Goal: Task Accomplishment & Management: Use online tool/utility

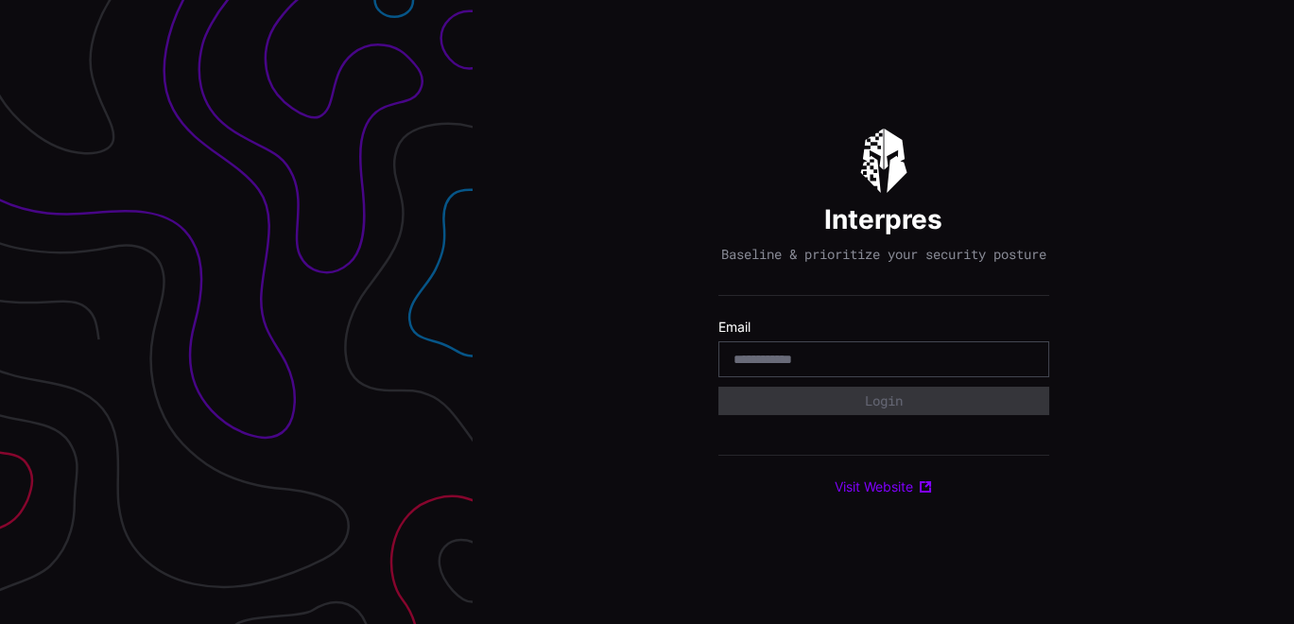
click at [715, 92] on div "Interpres Baseline & prioritize your security posture Email Login Visit Website" at bounding box center [883, 312] width 821 height 624
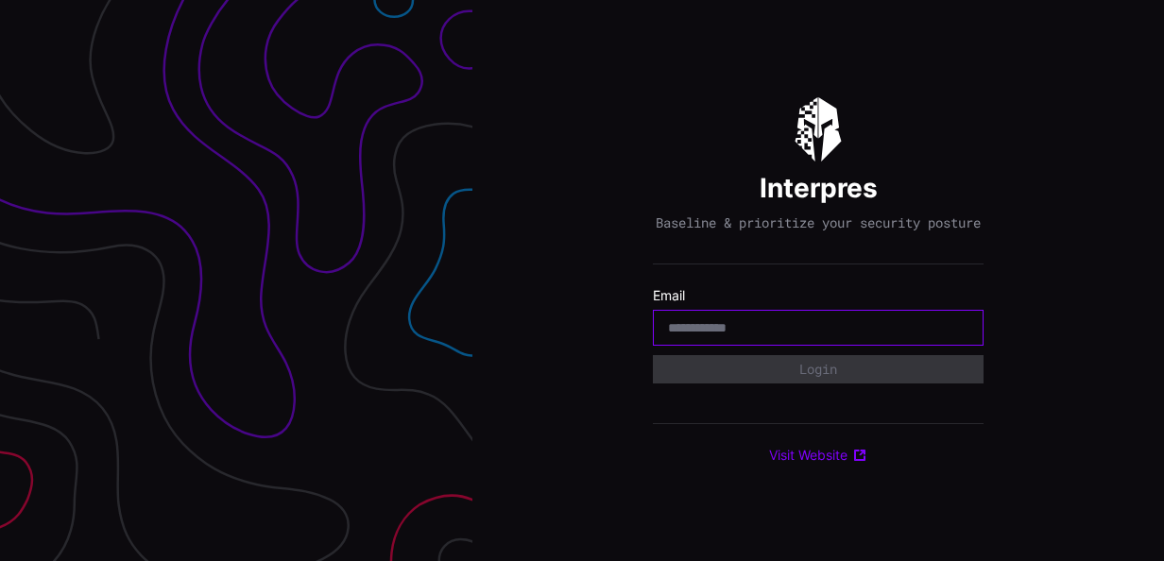
click at [771, 336] on input "email" at bounding box center [818, 327] width 301 height 17
type input "**********"
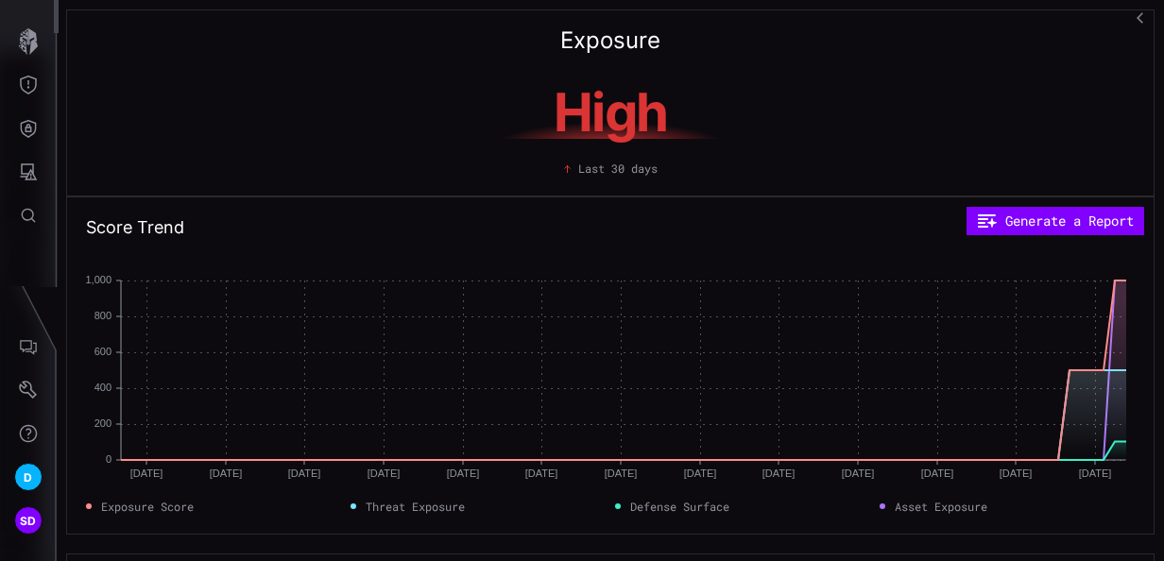
click at [1144, 19] on icon "button" at bounding box center [1143, 17] width 13 height 13
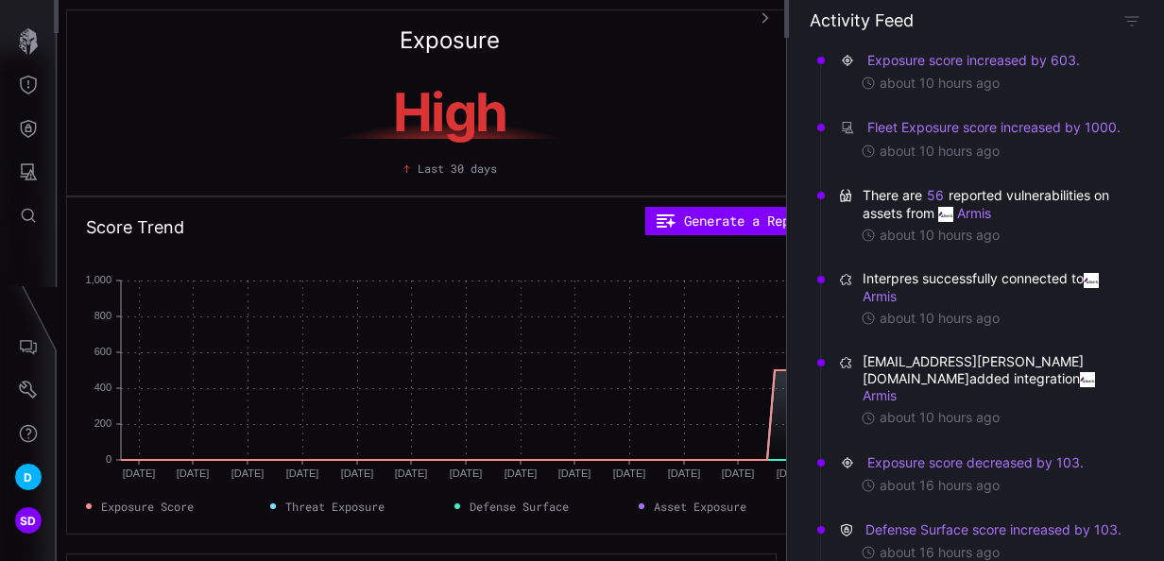
click at [764, 20] on icon "button" at bounding box center [765, 17] width 12 height 12
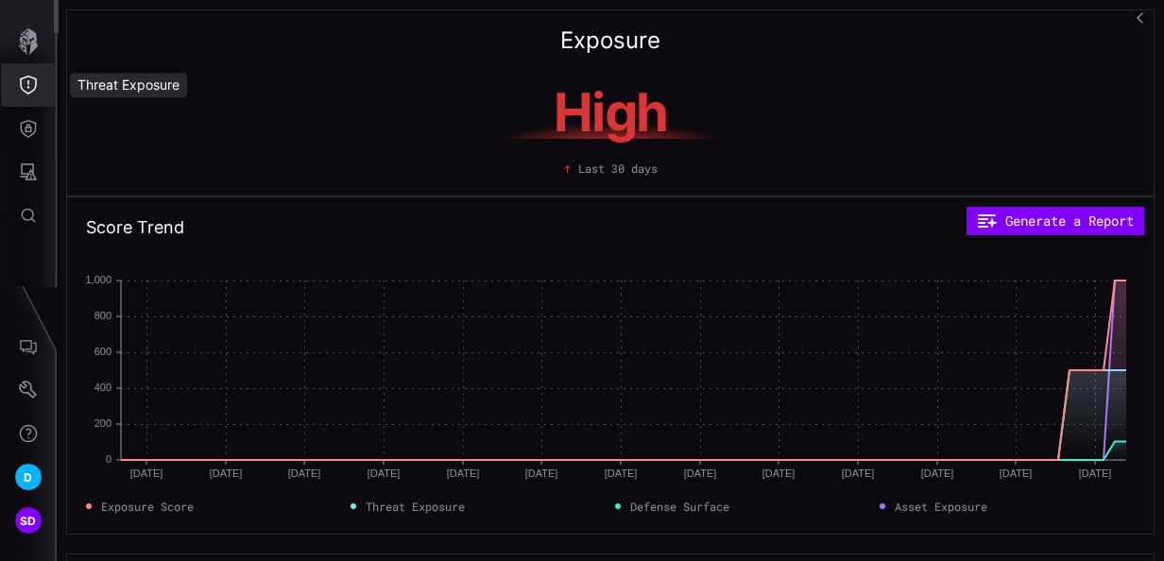
click at [40, 83] on button "Threat Exposure" at bounding box center [28, 84] width 55 height 43
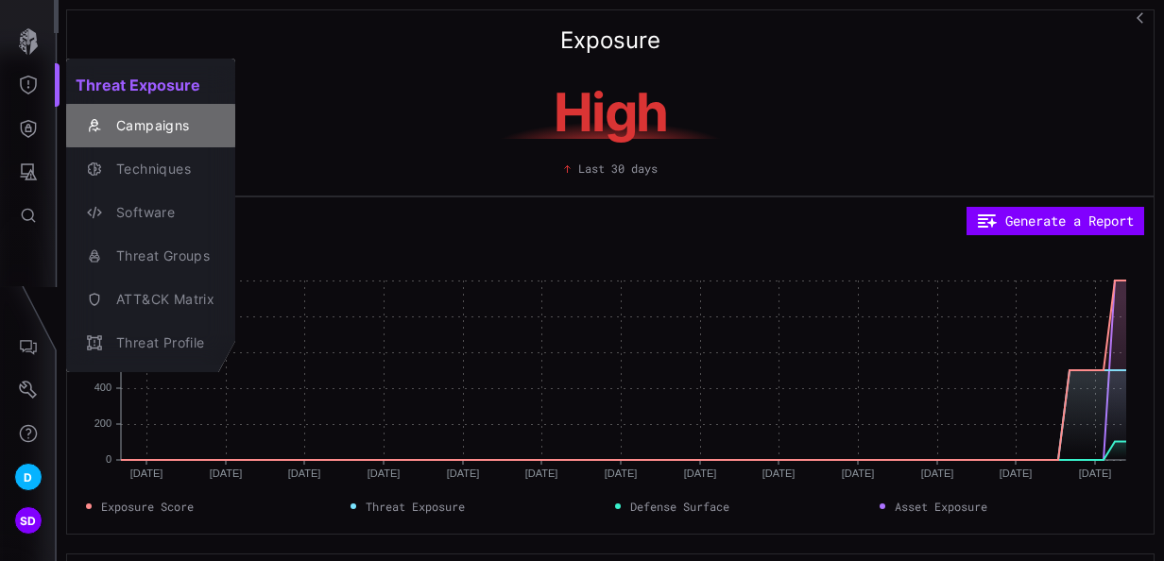
click at [149, 127] on div "Campaigns" at bounding box center [161, 126] width 108 height 24
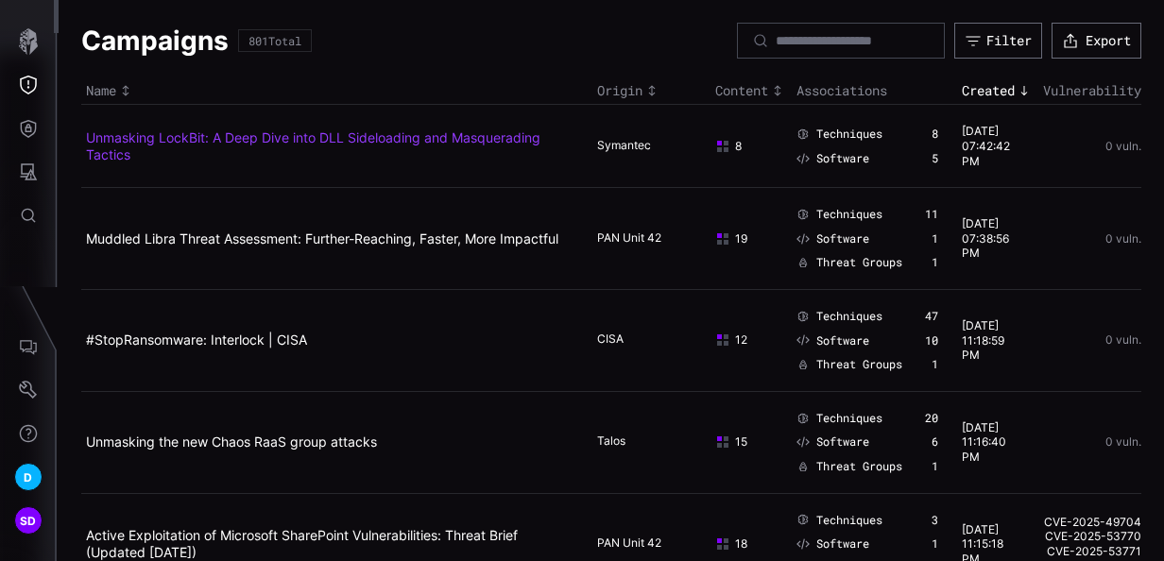
click at [244, 138] on link "Unmasking LockBit: A Deep Dive into DLL Sideloading and Masquerading Tactics" at bounding box center [313, 145] width 455 height 33
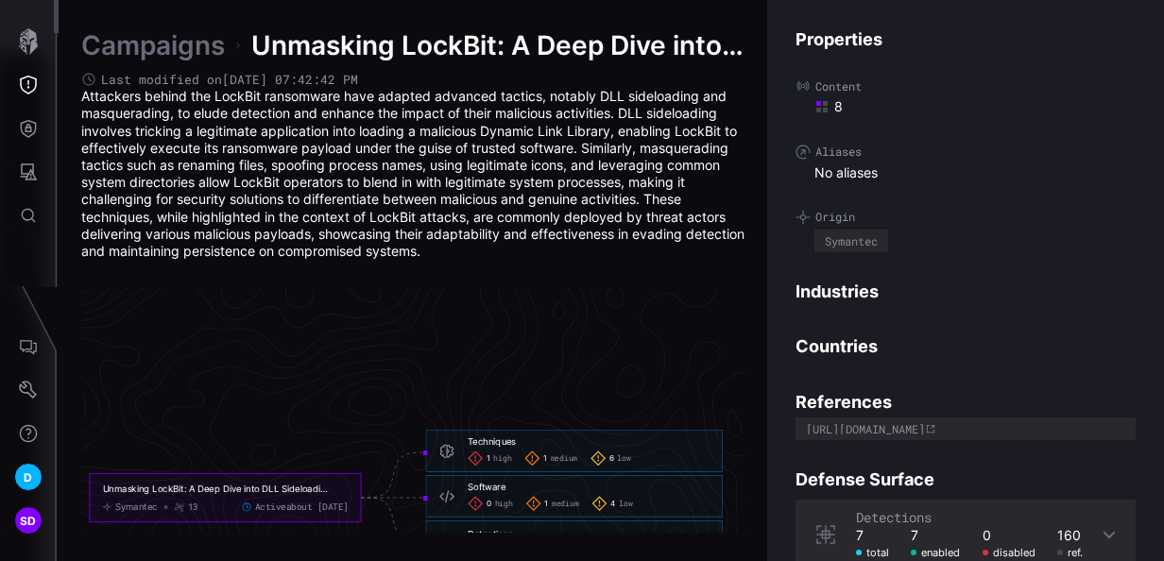
scroll to position [4138, 1093]
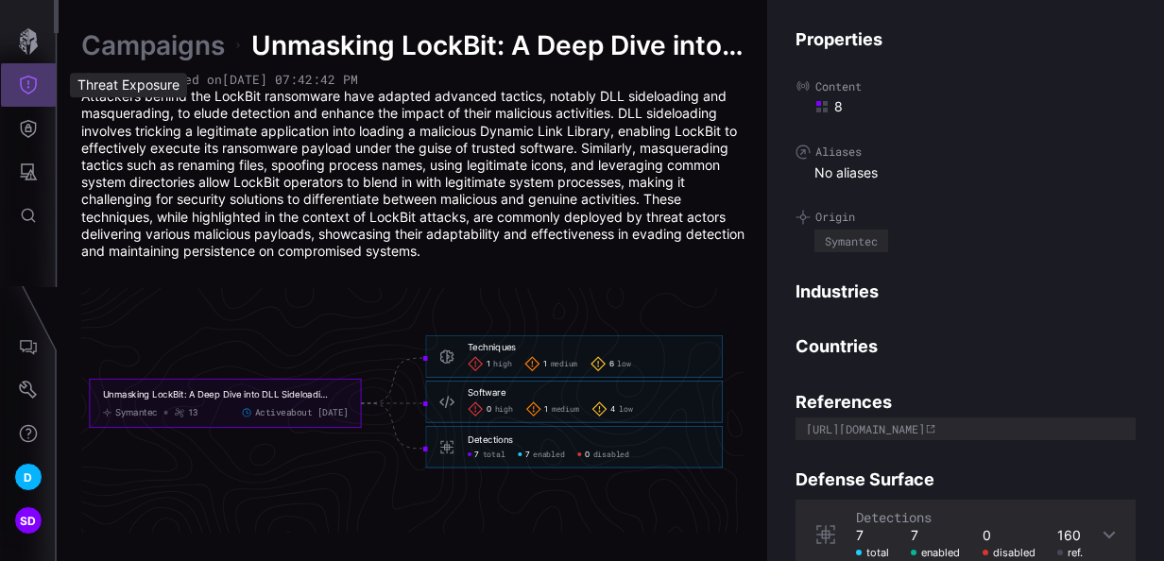
click at [29, 83] on icon "Threat Exposure" at bounding box center [28, 85] width 19 height 19
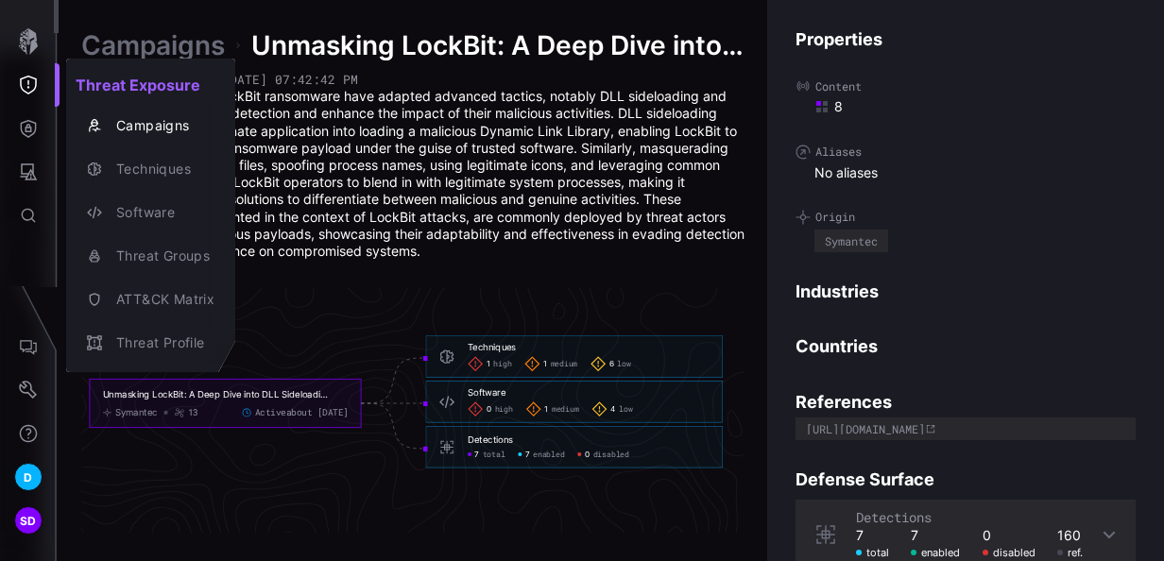
click at [520, 77] on div at bounding box center [582, 280] width 1164 height 561
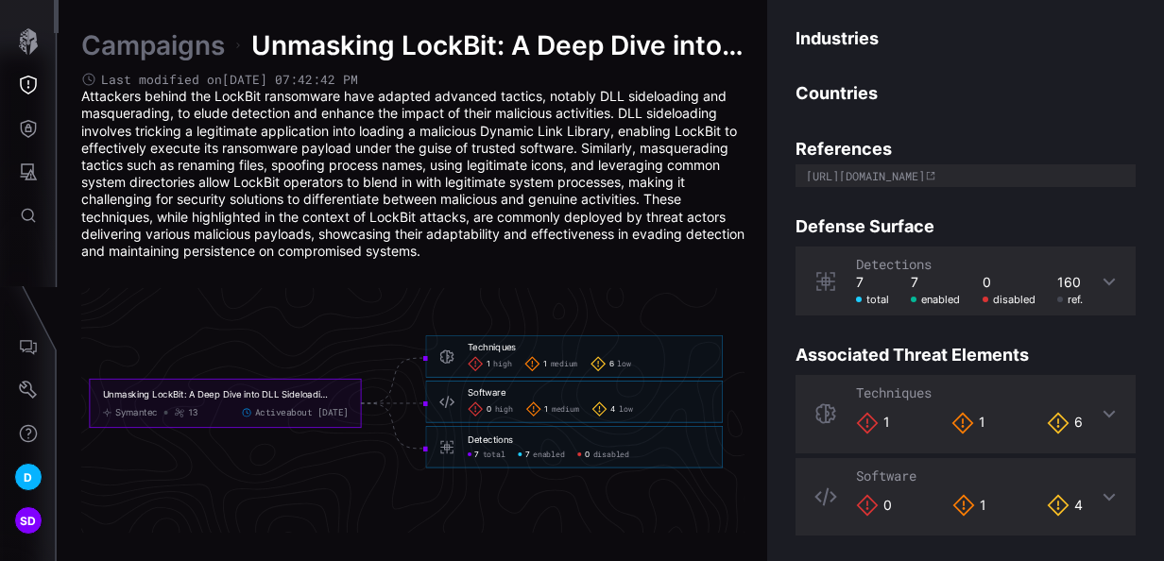
scroll to position [254, 0]
click at [36, 83] on icon "Threat Exposure" at bounding box center [28, 85] width 17 height 19
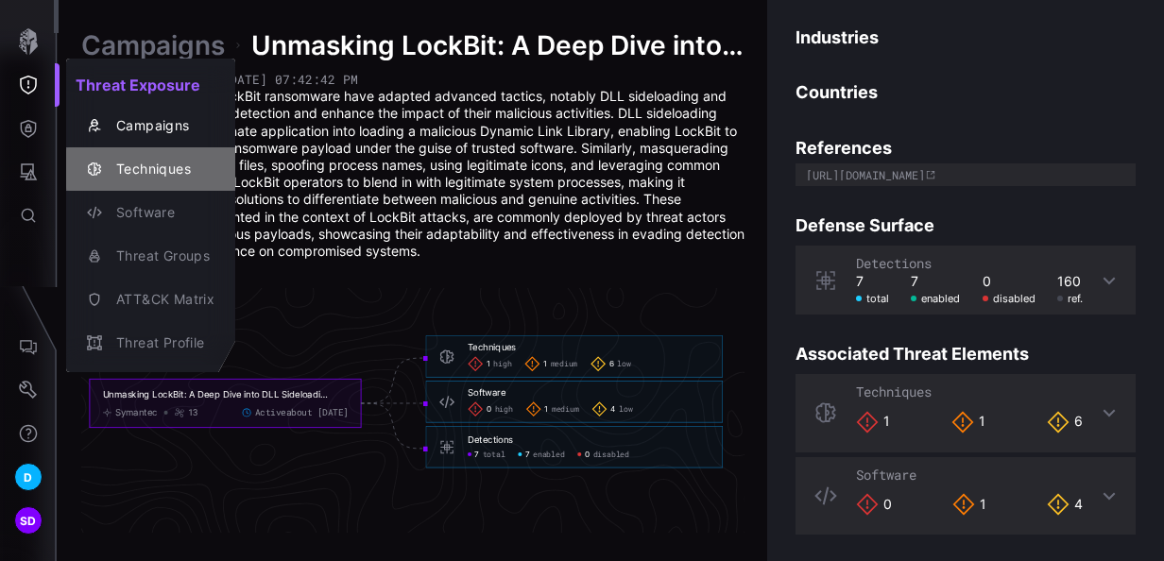
click at [149, 169] on div "Techniques" at bounding box center [161, 170] width 108 height 24
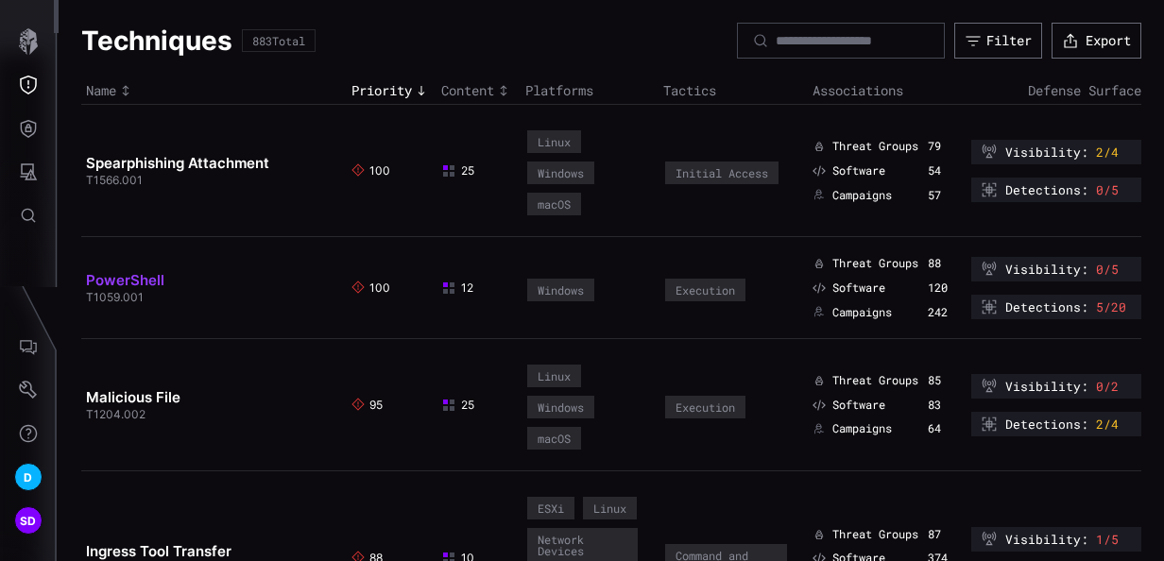
click at [150, 284] on link "PowerShell" at bounding box center [125, 280] width 78 height 18
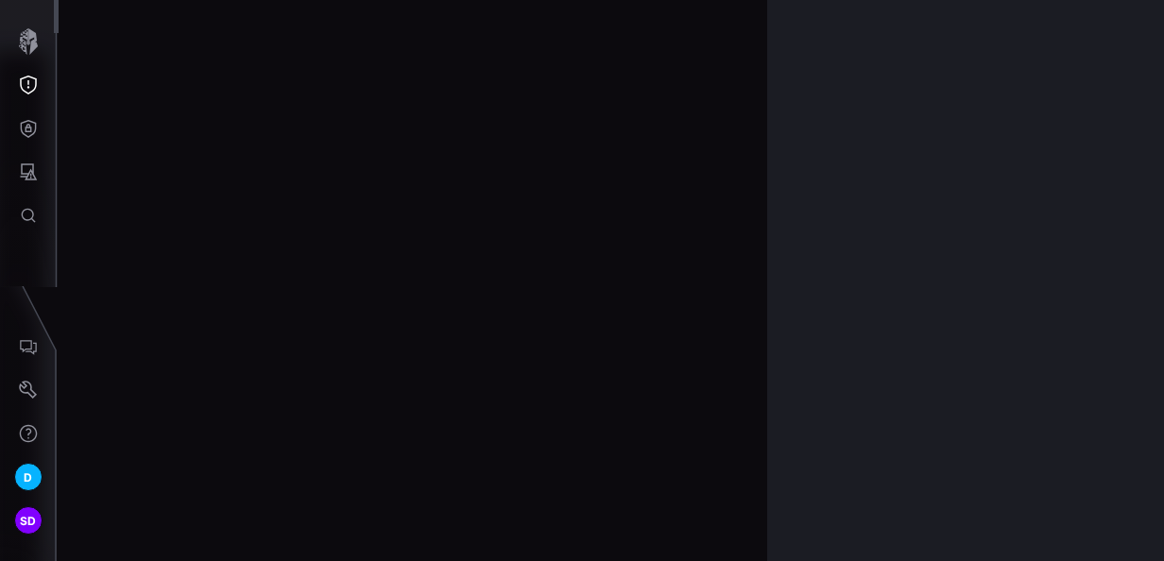
scroll to position [4154, 1093]
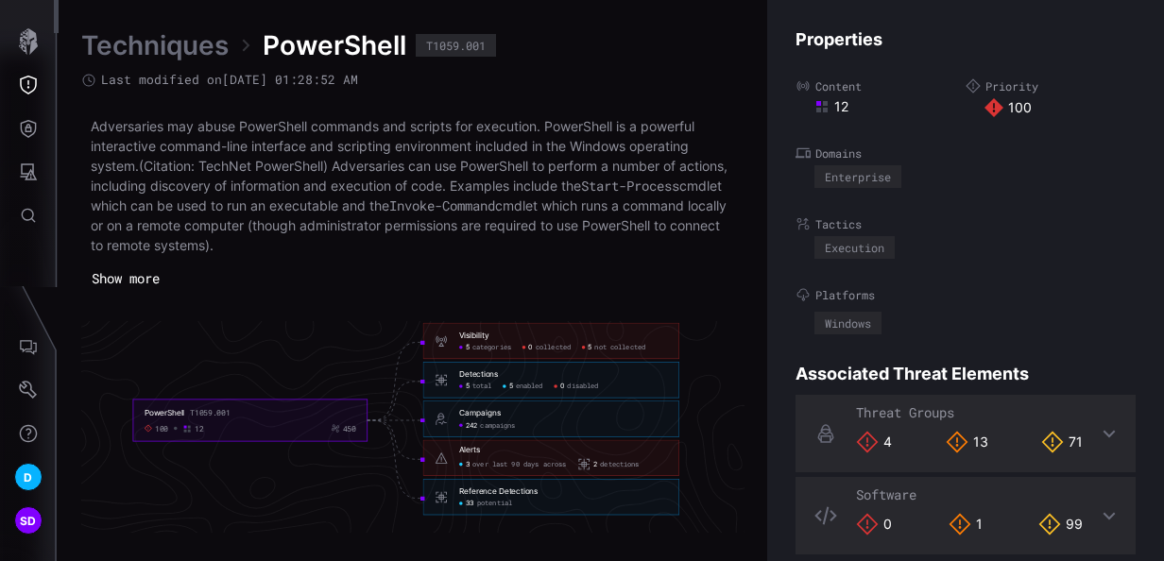
click at [152, 279] on button "Show more" at bounding box center [125, 279] width 89 height 28
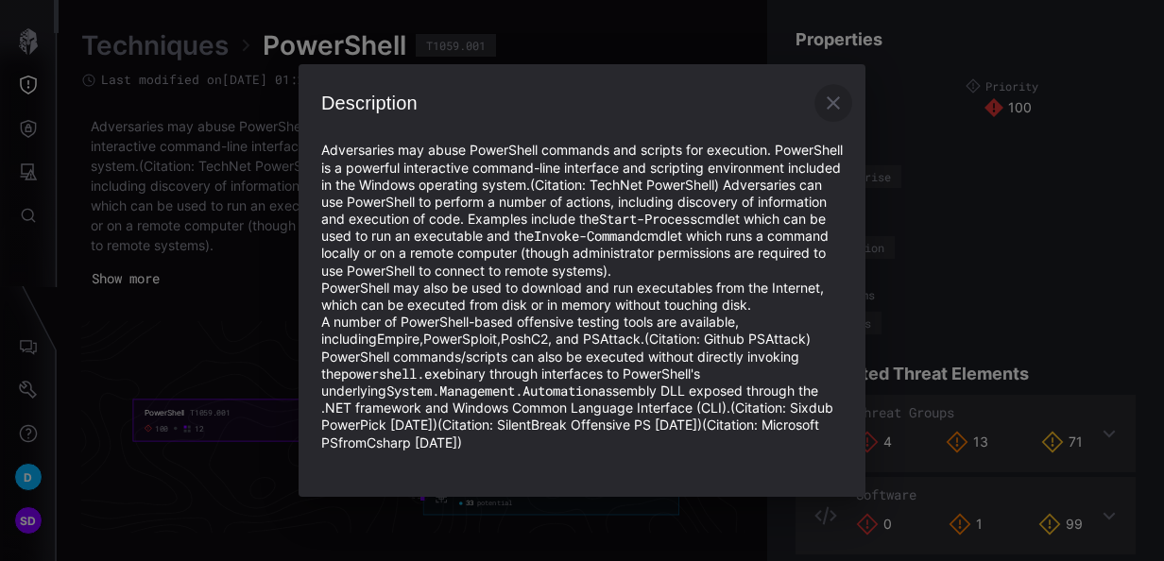
click at [837, 95] on icon "button" at bounding box center [833, 103] width 23 height 23
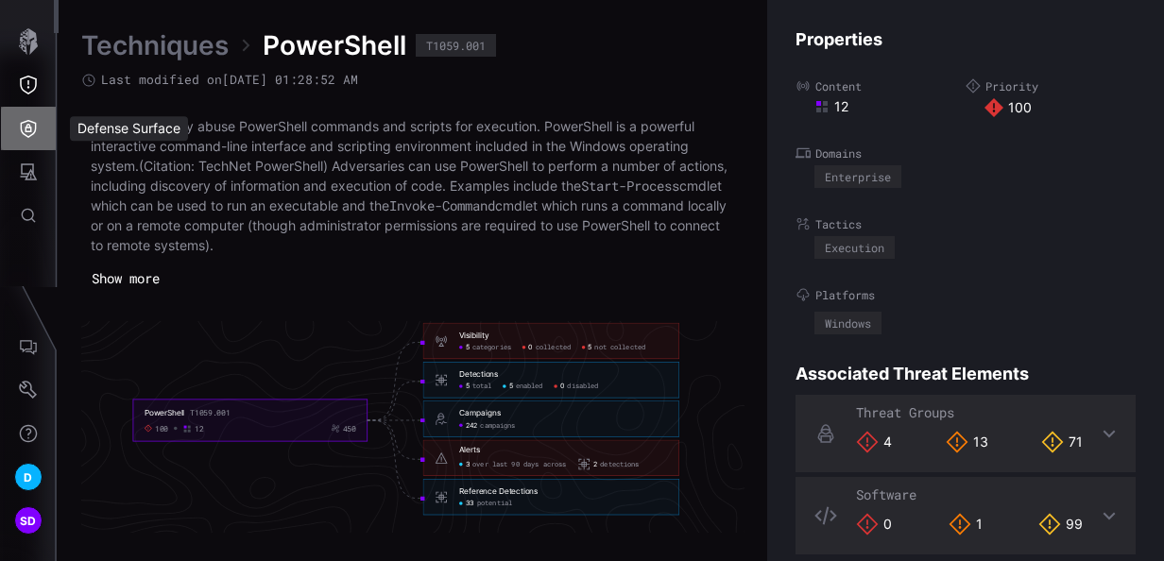
click at [29, 128] on icon "Defense Surface" at bounding box center [29, 129] width 16 height 18
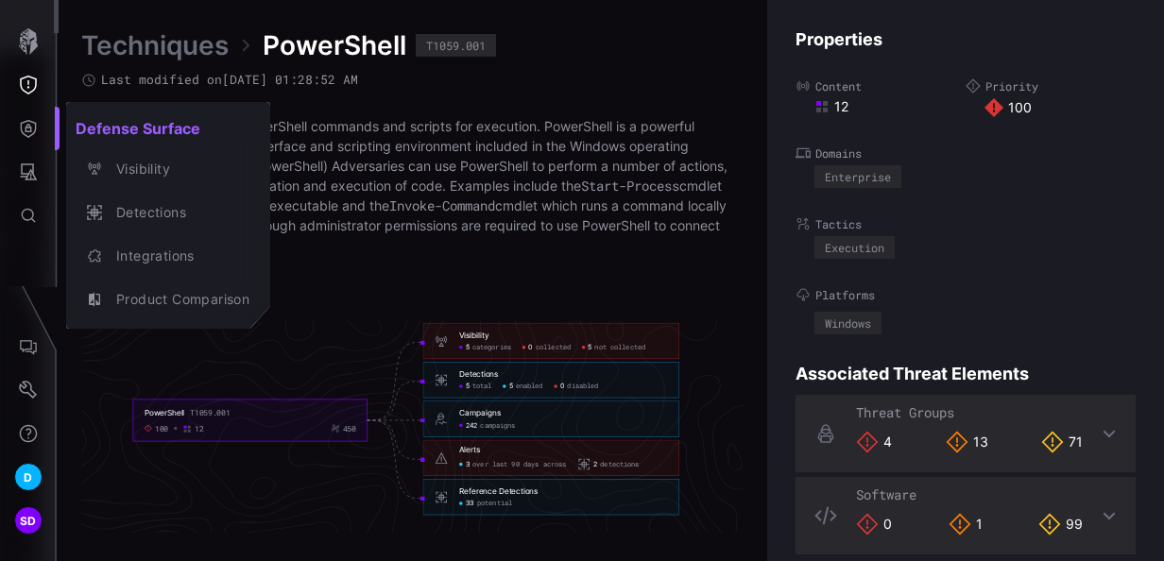
click at [26, 81] on div at bounding box center [582, 280] width 1164 height 561
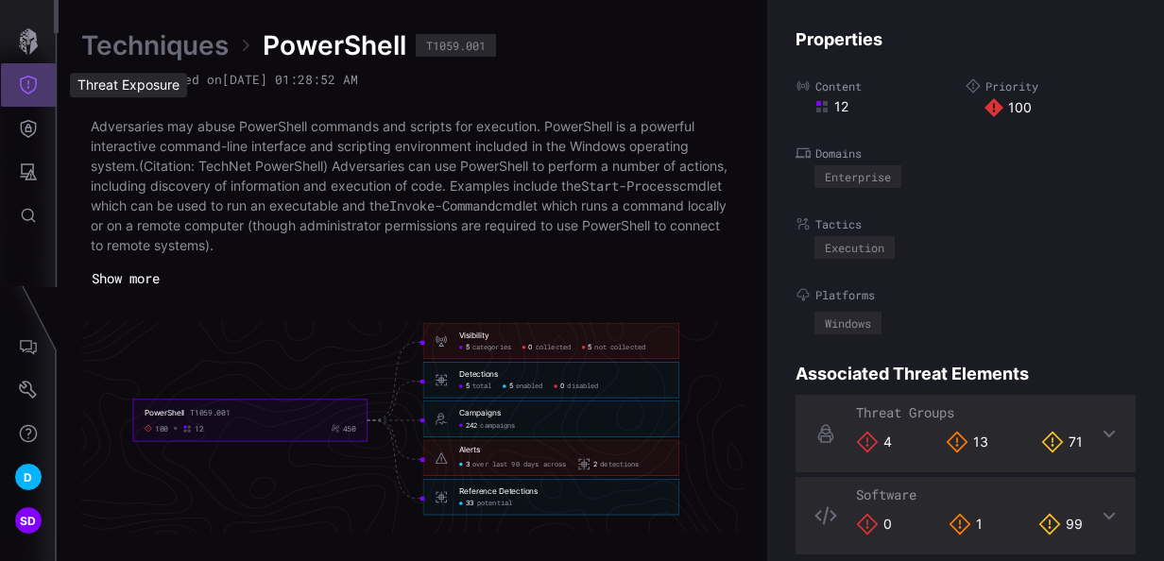
click at [32, 82] on icon "Threat Exposure" at bounding box center [28, 85] width 19 height 19
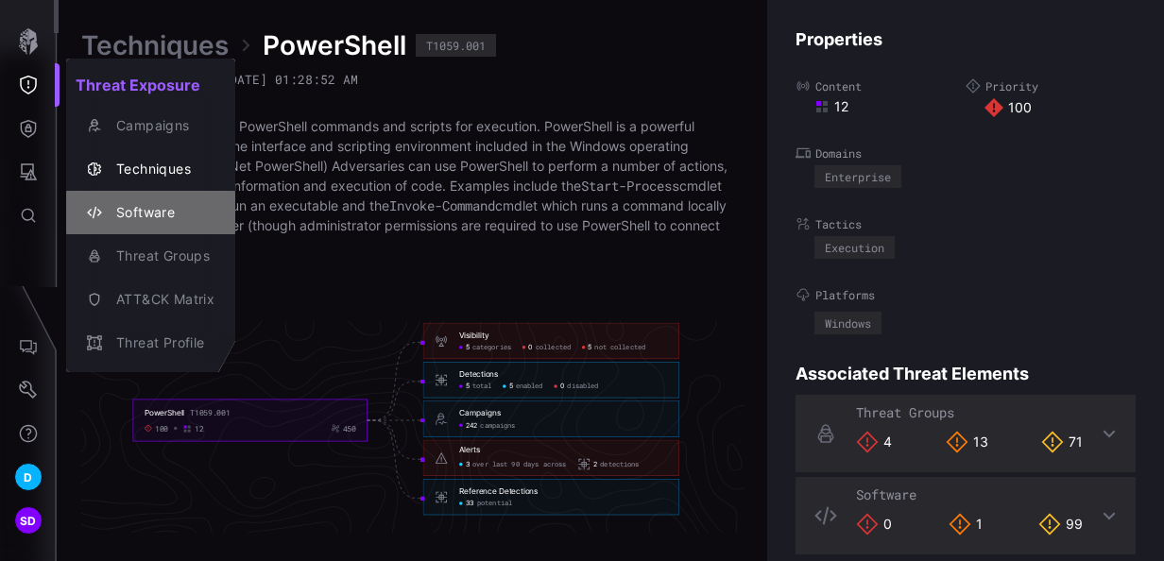
click at [161, 215] on div "Software" at bounding box center [161, 213] width 108 height 24
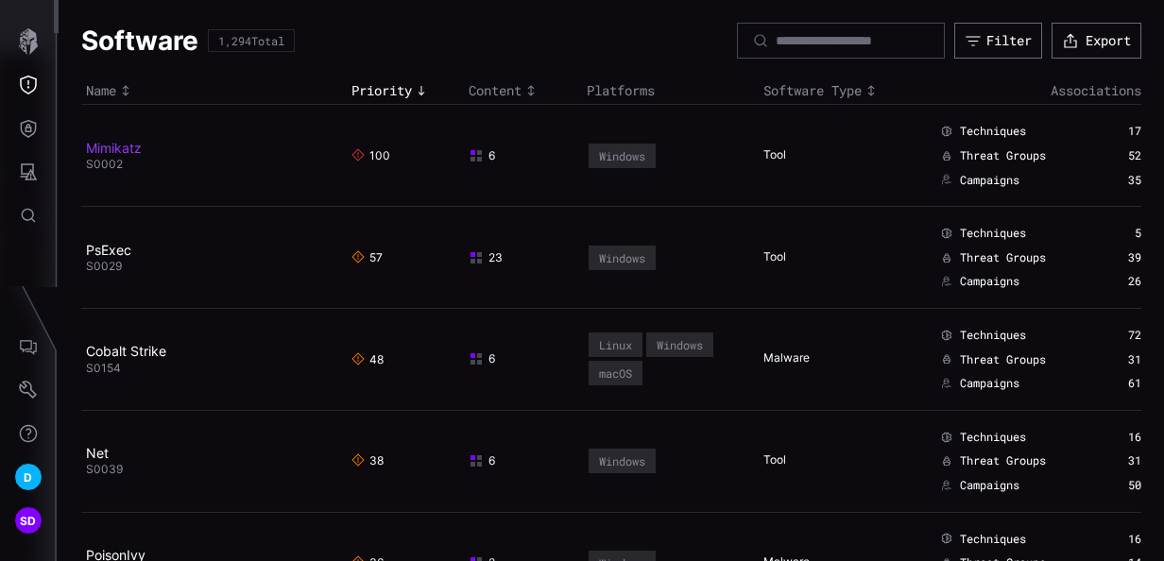
click at [104, 147] on link "Mimikatz" at bounding box center [114, 148] width 56 height 16
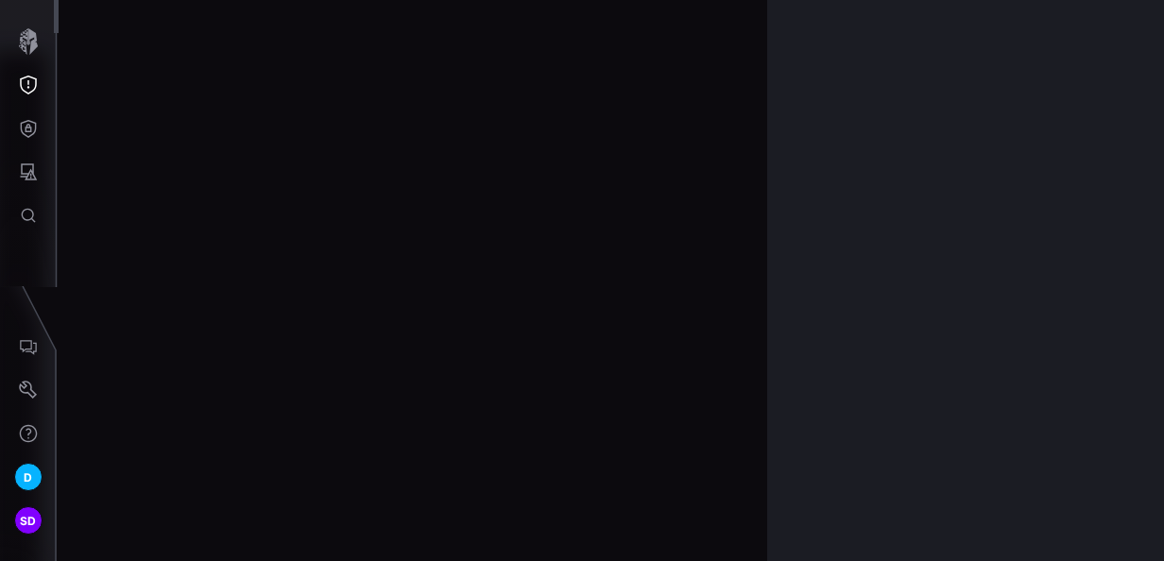
scroll to position [4100, 1093]
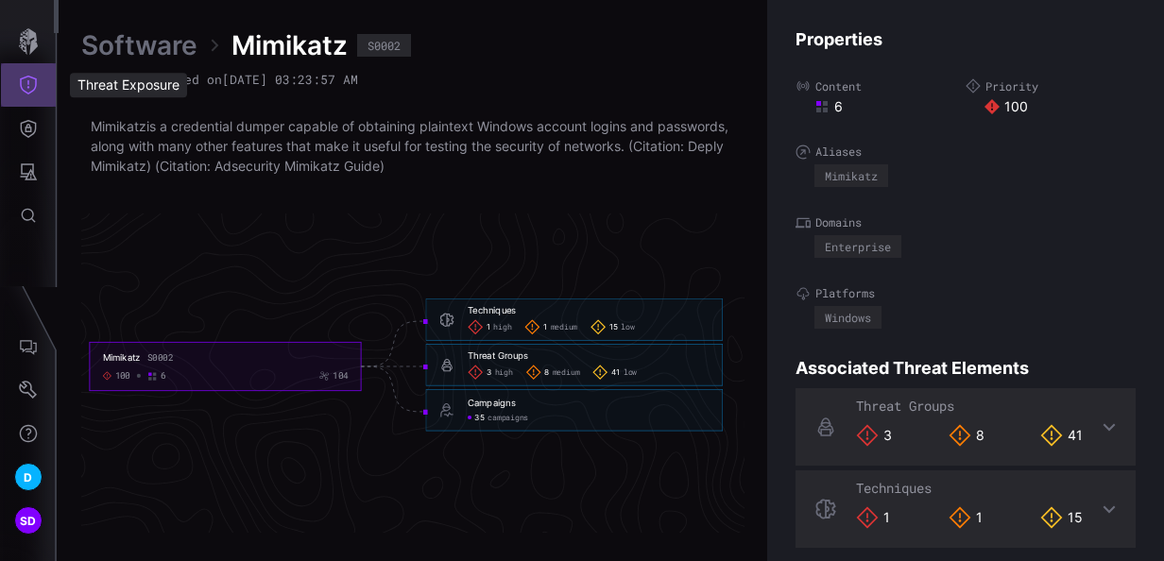
click at [31, 77] on icon "Threat Exposure" at bounding box center [28, 85] width 17 height 19
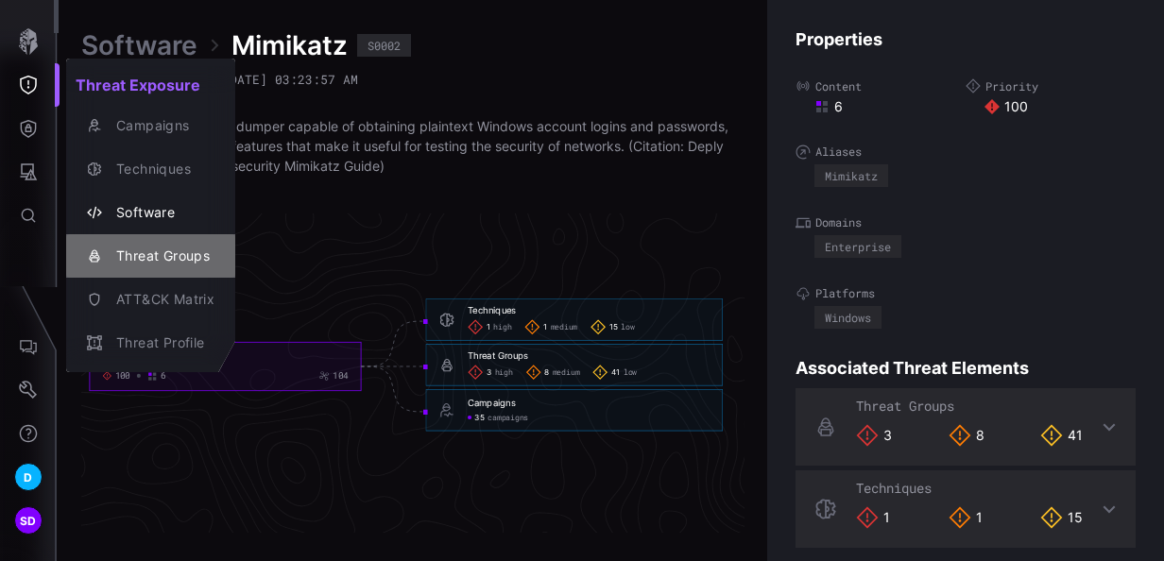
click at [170, 252] on div "Threat Groups" at bounding box center [161, 257] width 108 height 24
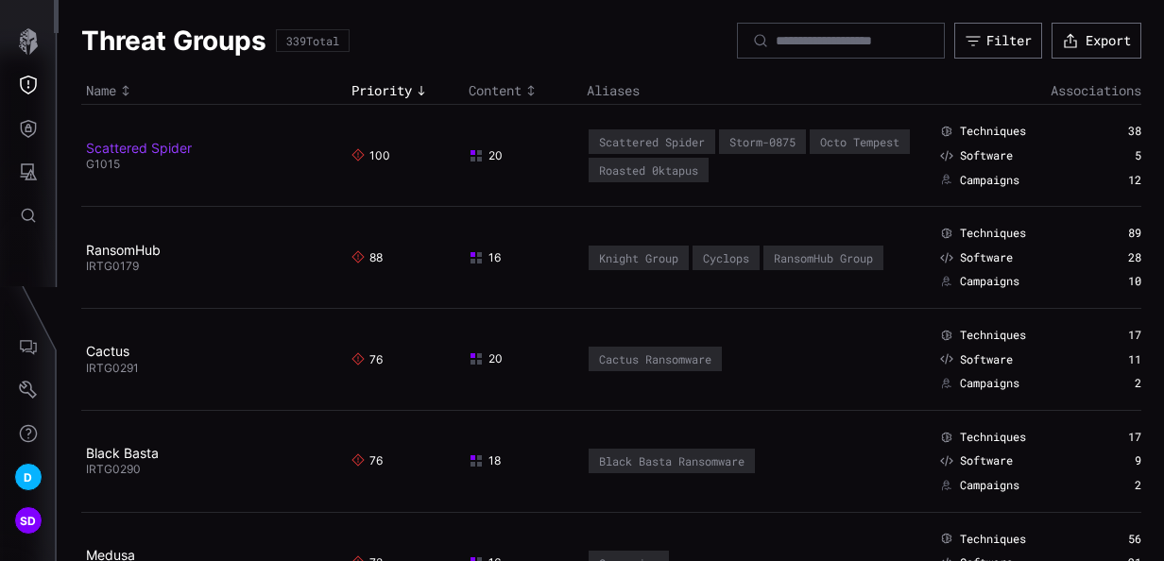
click at [127, 149] on link "Scattered Spider" at bounding box center [139, 148] width 106 height 16
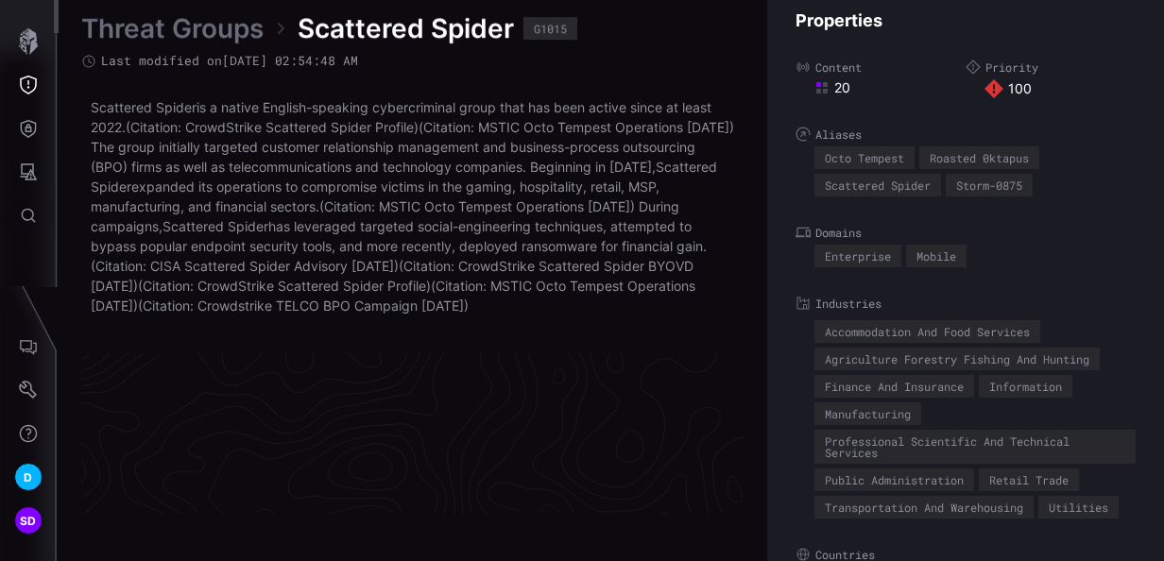
scroll to position [4179, 1093]
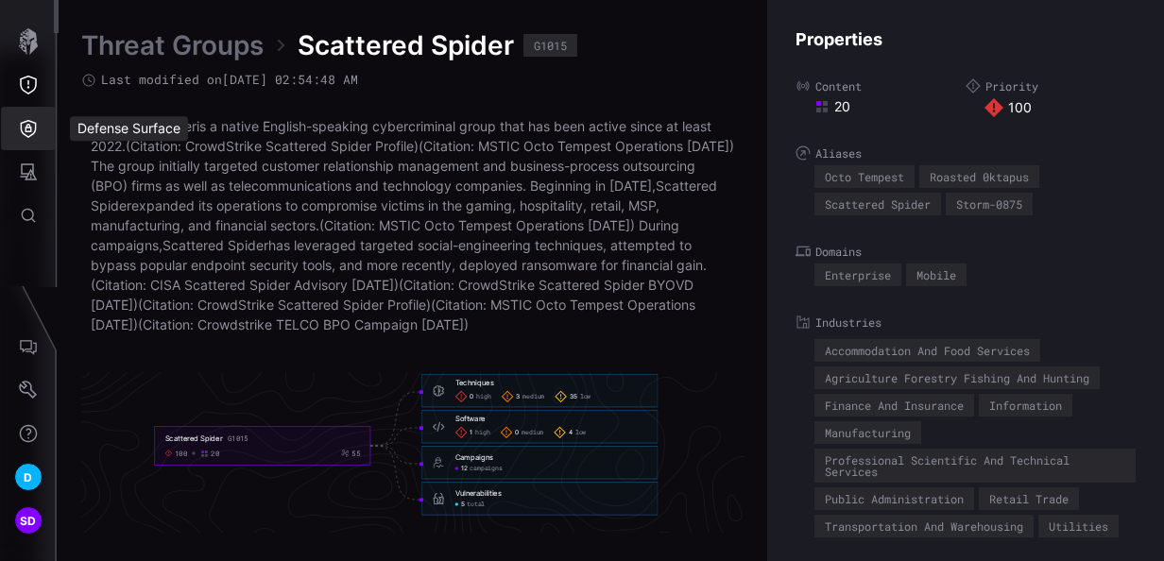
click at [26, 130] on icon "Defense Surface" at bounding box center [28, 128] width 19 height 19
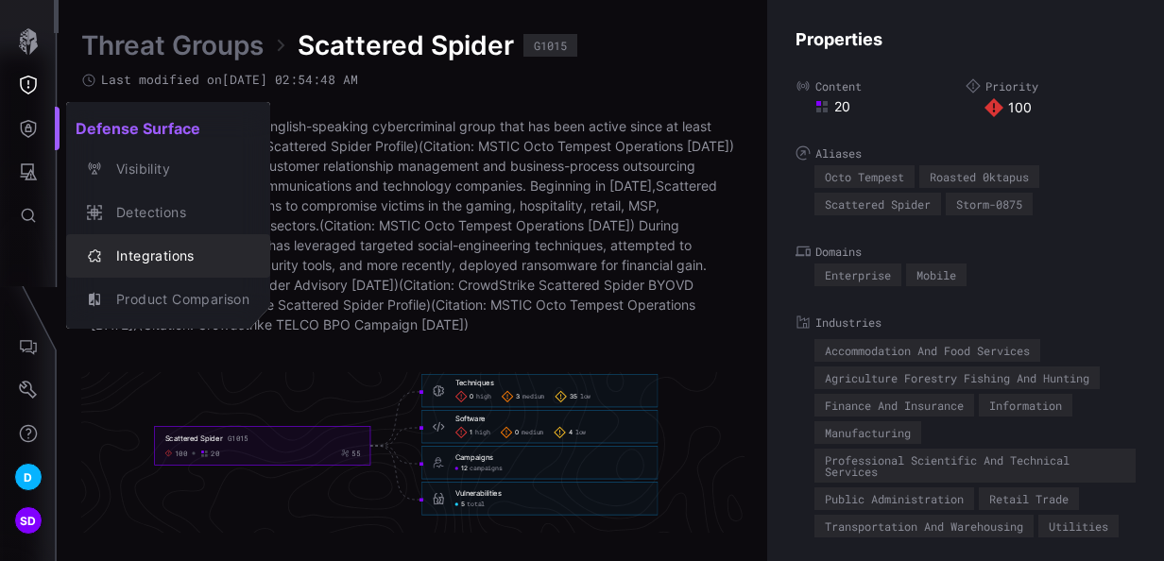
click at [151, 248] on div "Integrations" at bounding box center [178, 257] width 143 height 24
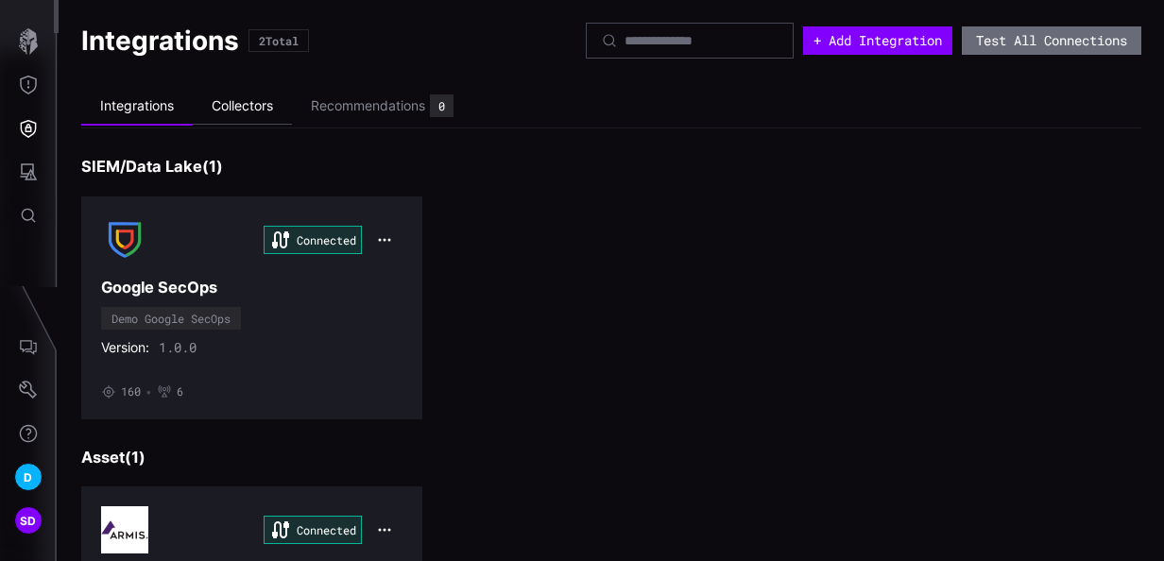
click at [255, 108] on li "Collectors" at bounding box center [242, 106] width 99 height 37
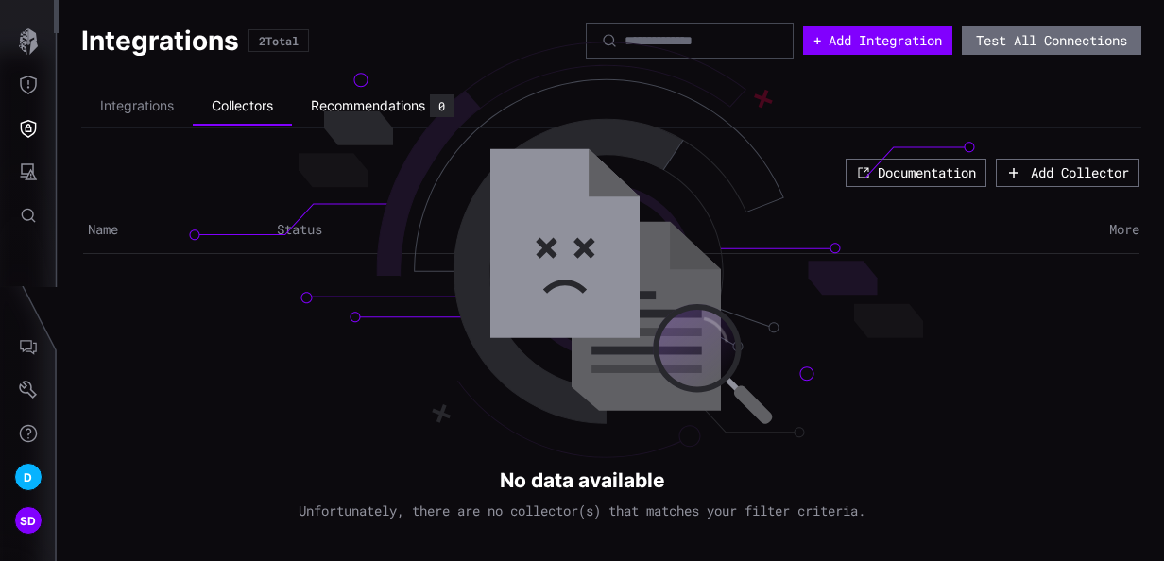
click at [360, 108] on div "Recommendations" at bounding box center [368, 105] width 114 height 17
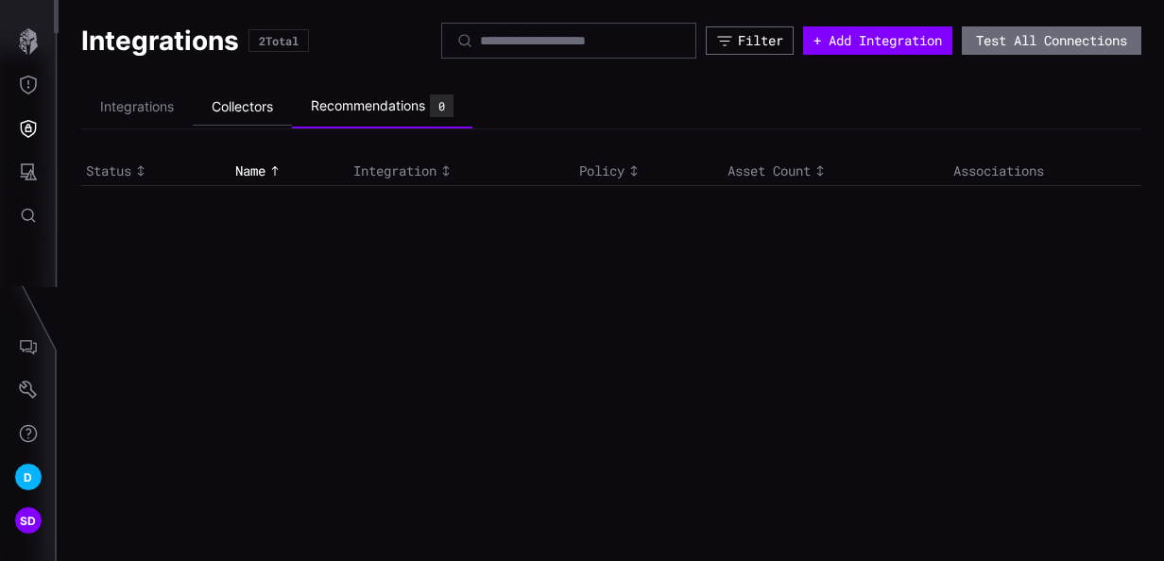
click at [258, 107] on li "Collectors" at bounding box center [242, 107] width 99 height 37
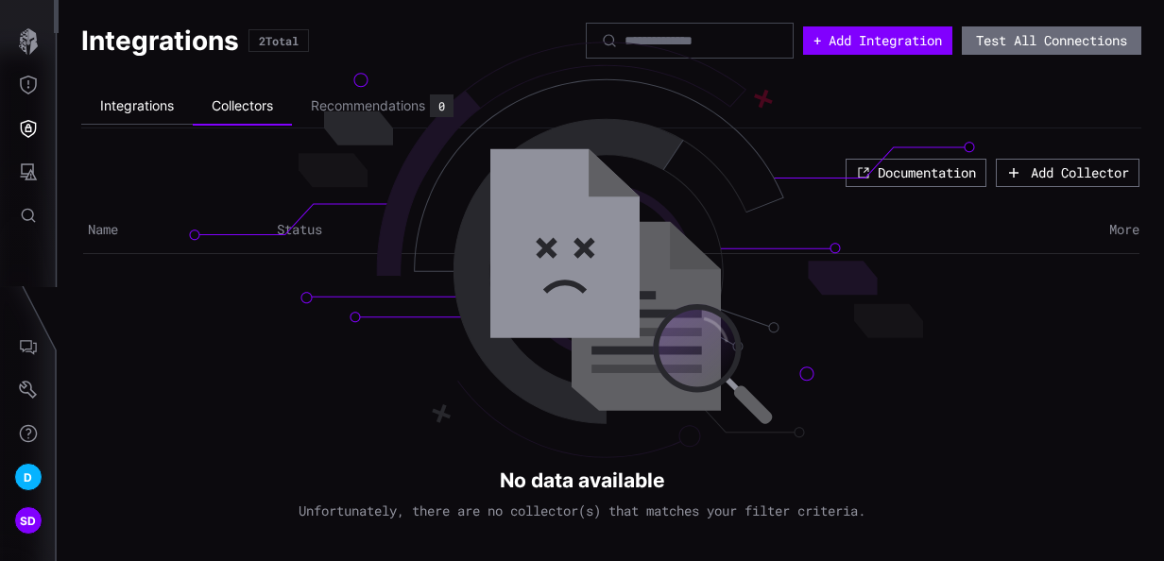
click at [130, 104] on li "Integrations" at bounding box center [137, 106] width 112 height 37
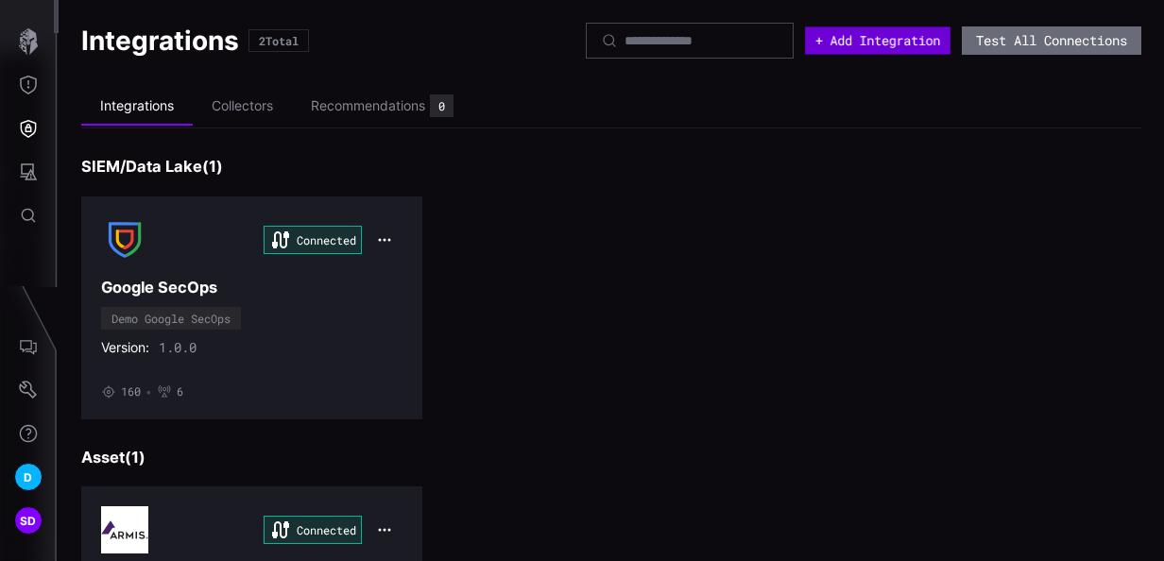
click at [851, 43] on button "+ Add Integration" at bounding box center [878, 39] width 146 height 27
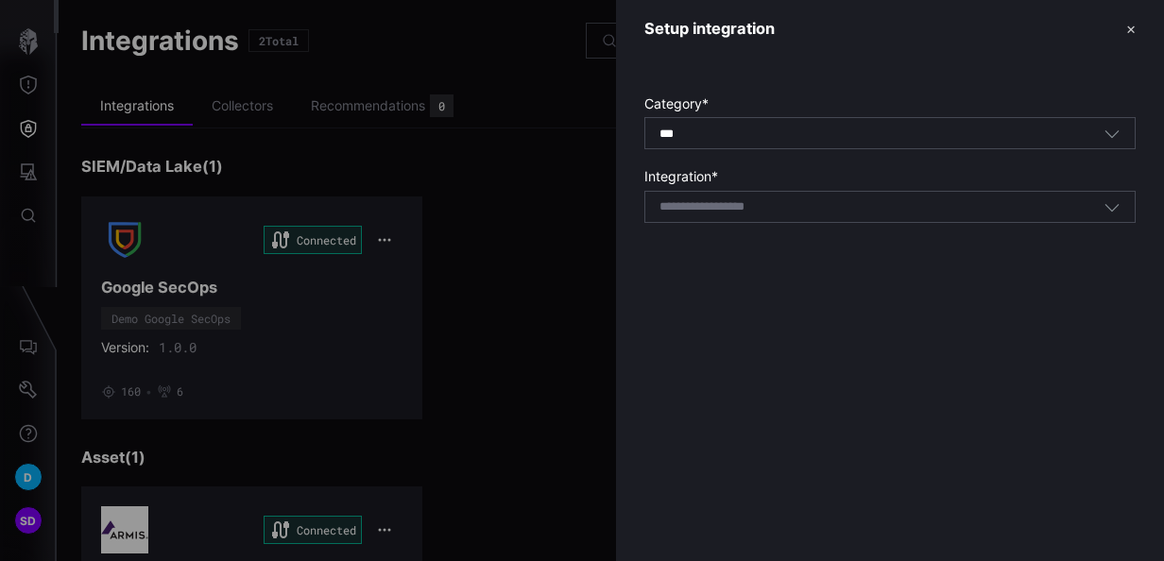
click at [875, 136] on div "*** All" at bounding box center [882, 134] width 444 height 17
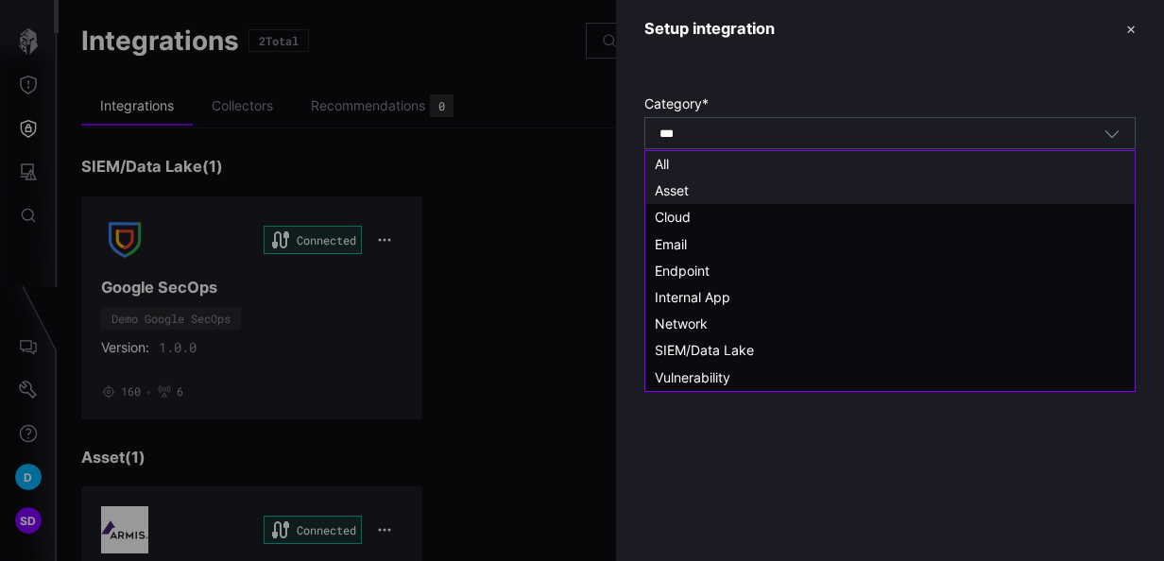
click at [680, 193] on span "Asset" at bounding box center [672, 190] width 34 height 16
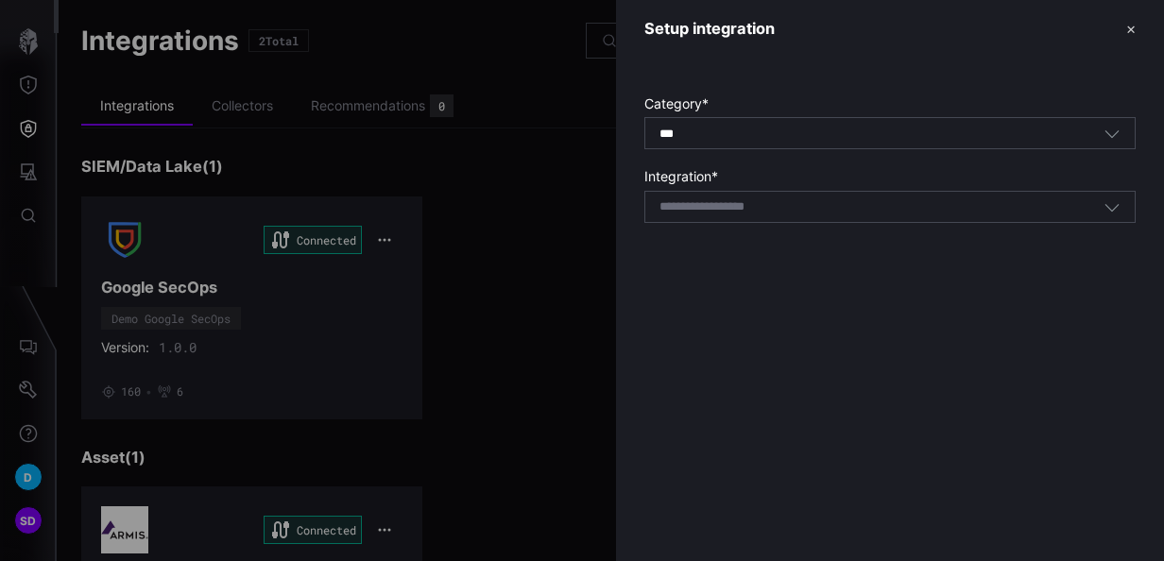
type input "*****"
click at [1114, 205] on icon "button" at bounding box center [1112, 206] width 17 height 17
click at [855, 396] on div "Setup integration ✕ Category * ***** Asset Integration * Select integration" at bounding box center [890, 280] width 548 height 561
click at [1115, 133] on icon "button" at bounding box center [1112, 133] width 17 height 17
click at [676, 66] on div "Category * ***** Asset Integration * Select integration" at bounding box center [890, 154] width 548 height 193
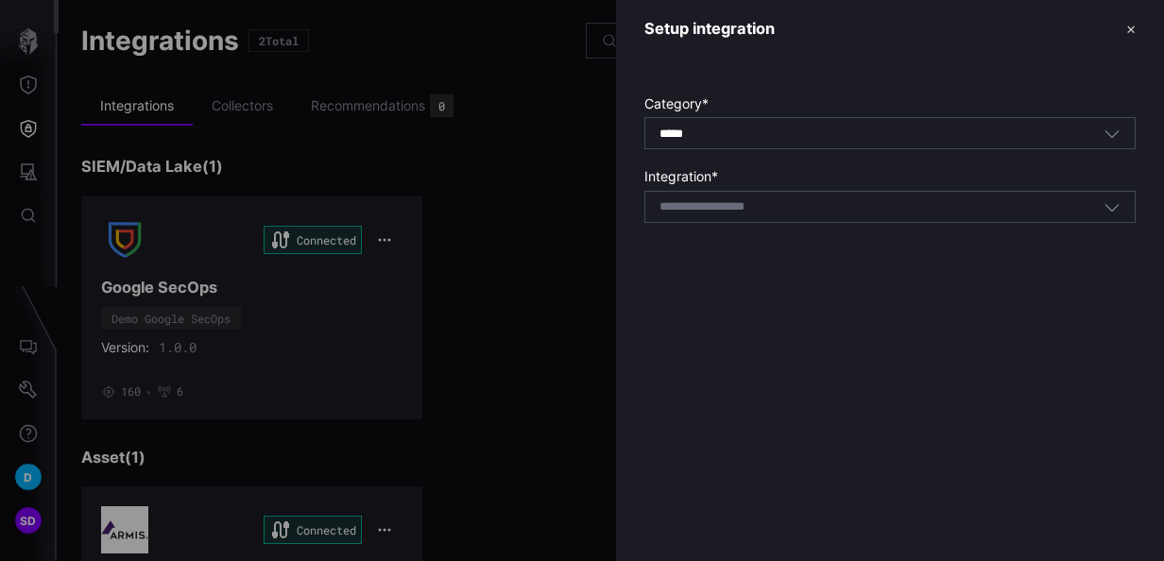
click at [792, 131] on div "***** Asset" at bounding box center [882, 134] width 444 height 17
click at [1133, 26] on button "✕" at bounding box center [1131, 29] width 9 height 20
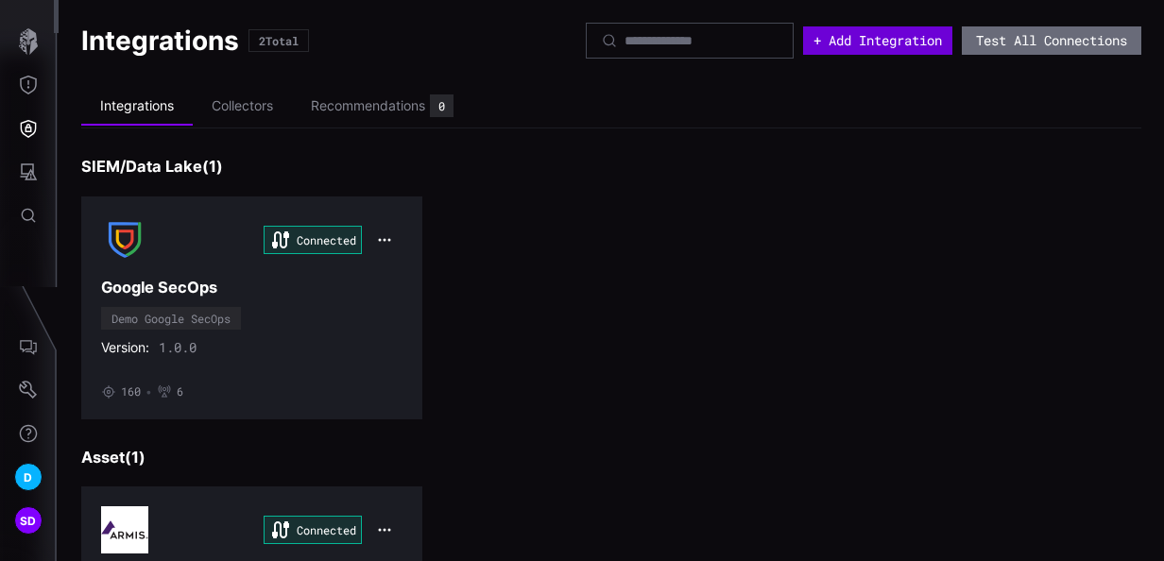
click at [841, 44] on button "+ Add Integration" at bounding box center [877, 40] width 149 height 28
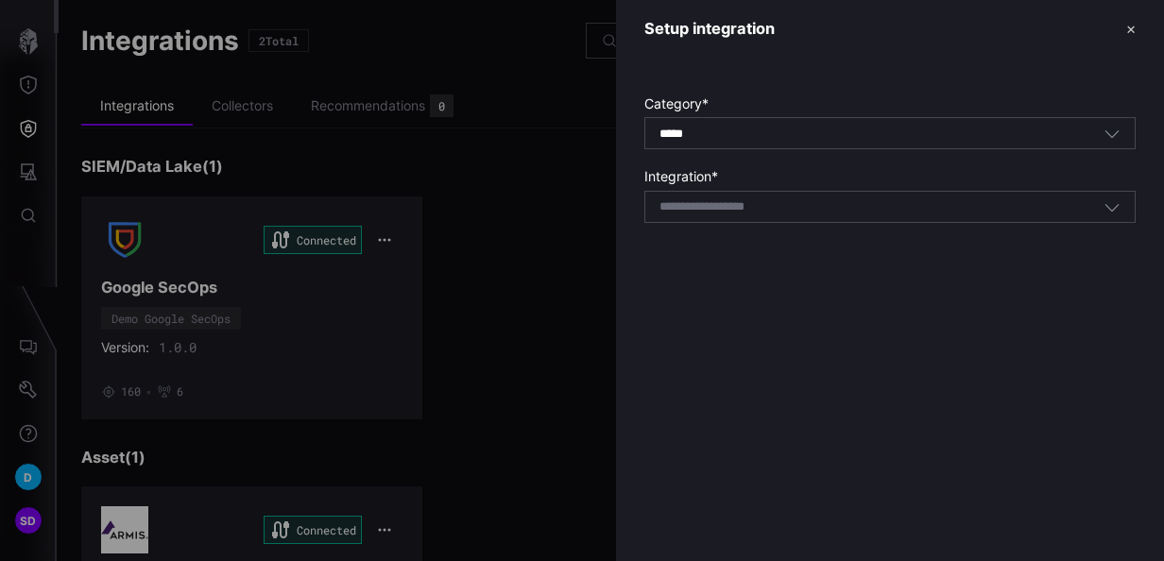
click at [775, 136] on div "***** Asset" at bounding box center [882, 134] width 444 height 17
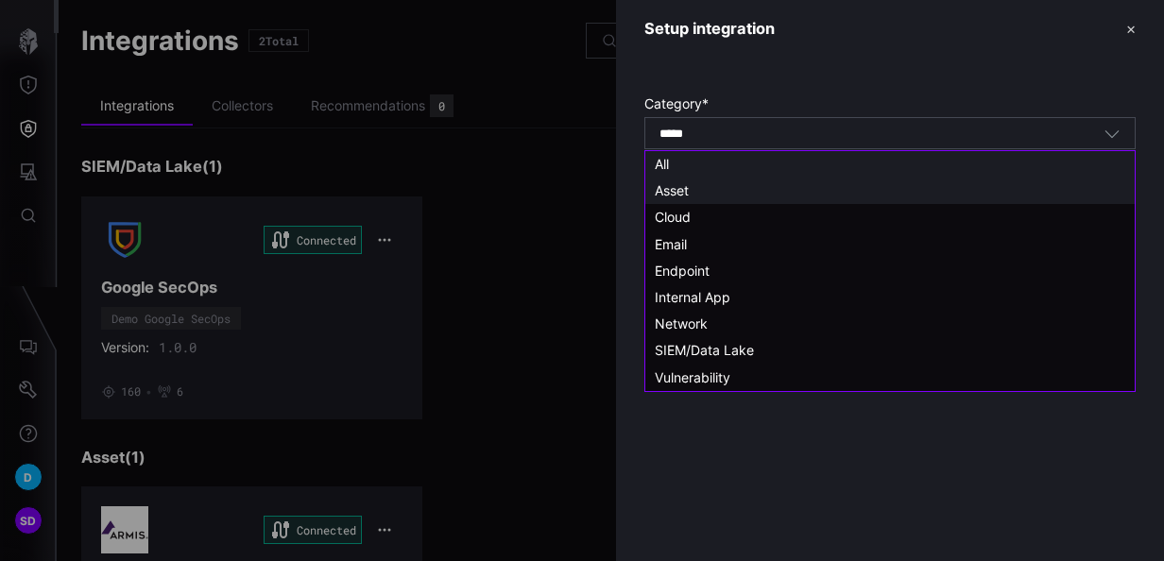
click at [686, 166] on div "All" at bounding box center [890, 164] width 471 height 17
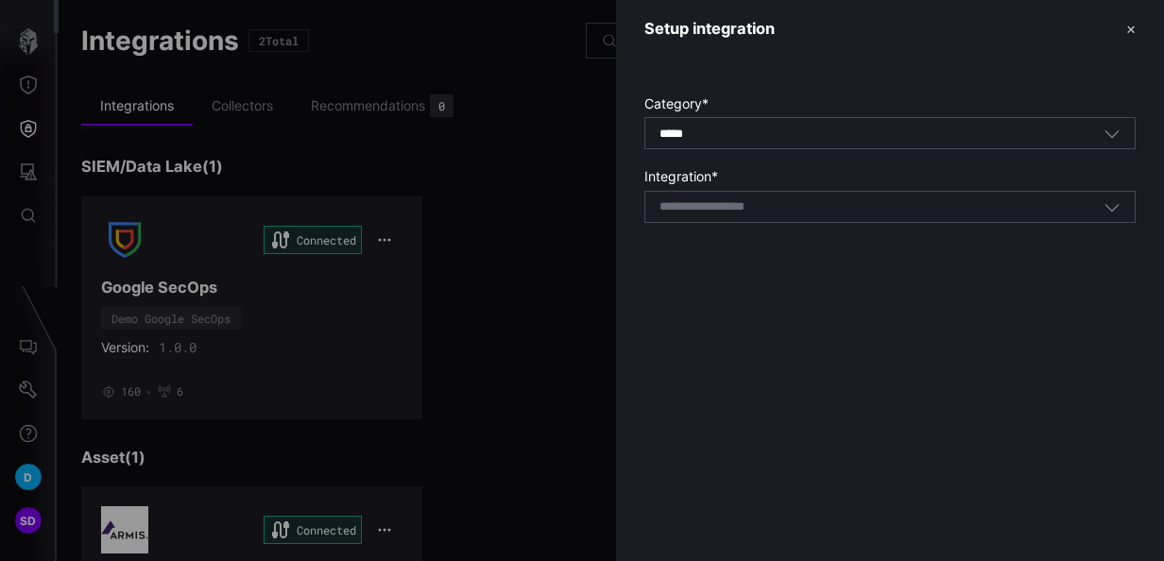
type input "***"
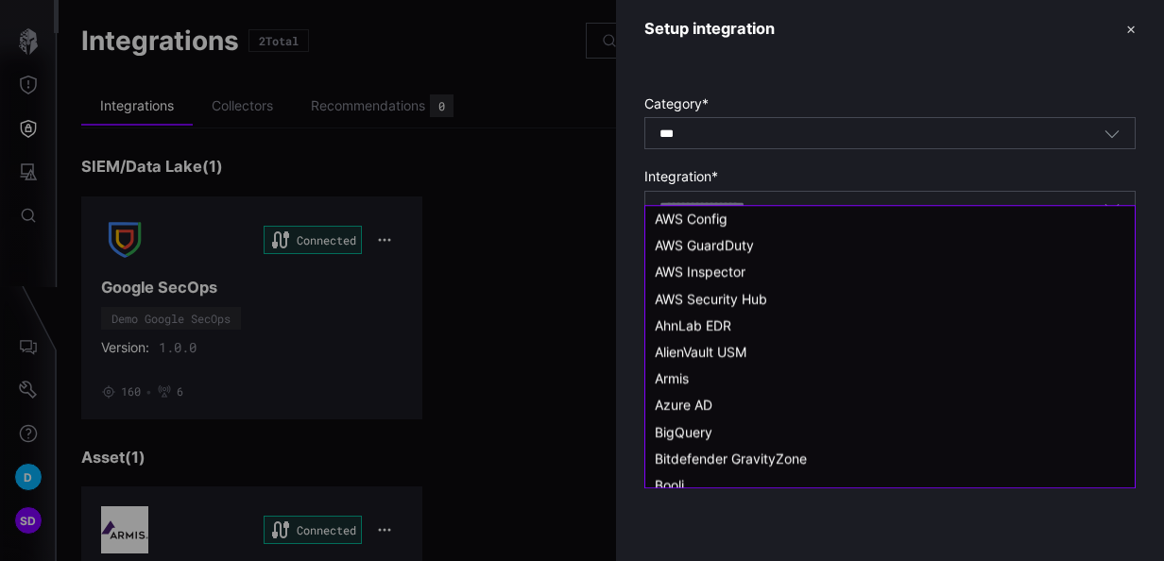
click at [701, 215] on input at bounding box center [727, 207] width 134 height 16
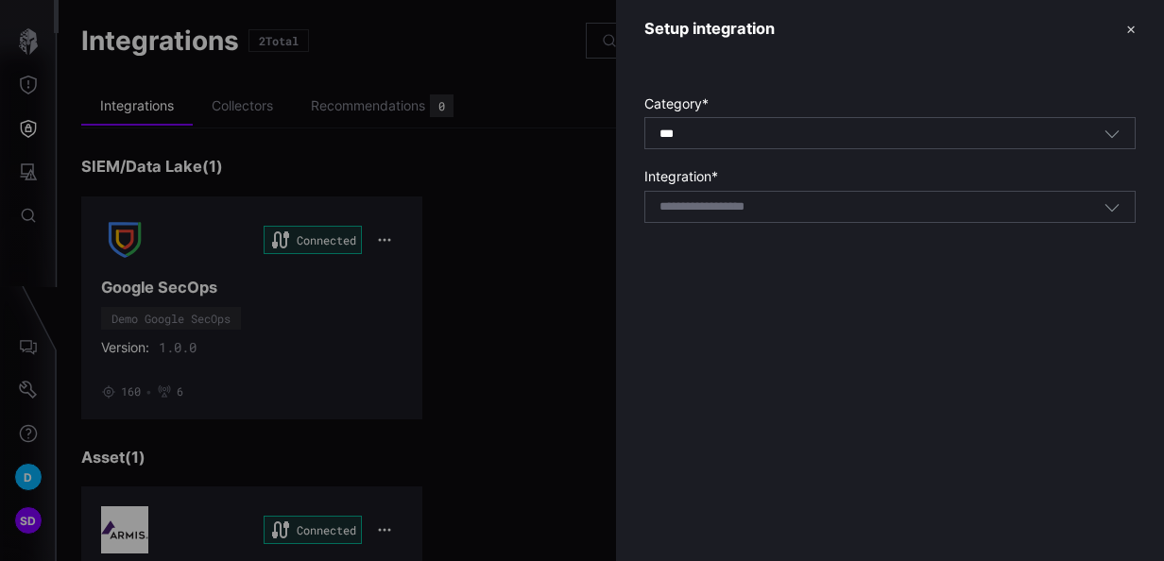
click at [1114, 136] on icon "button" at bounding box center [1113, 135] width 14 height 8
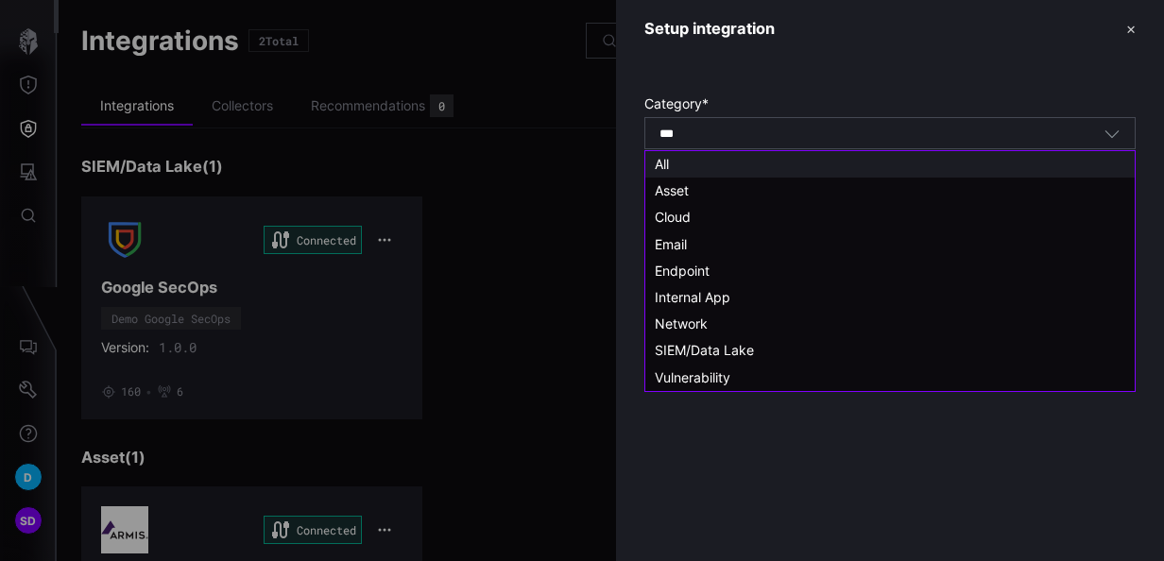
click at [827, 138] on div "*** All" at bounding box center [882, 134] width 444 height 17
click at [1110, 129] on icon "button" at bounding box center [1112, 133] width 17 height 17
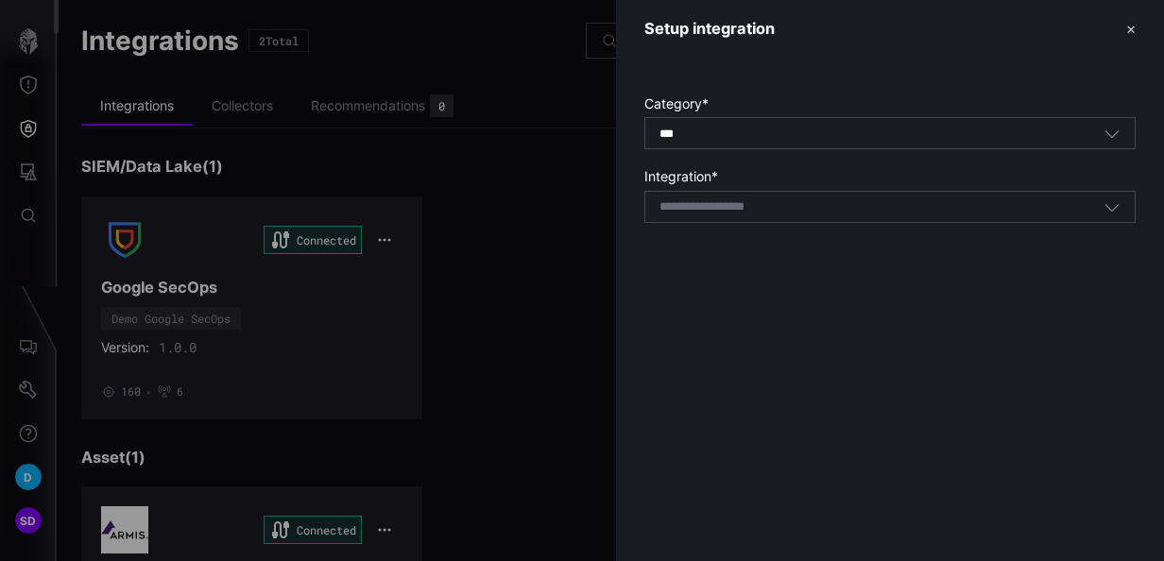
click at [1113, 205] on icon "button" at bounding box center [1112, 206] width 17 height 17
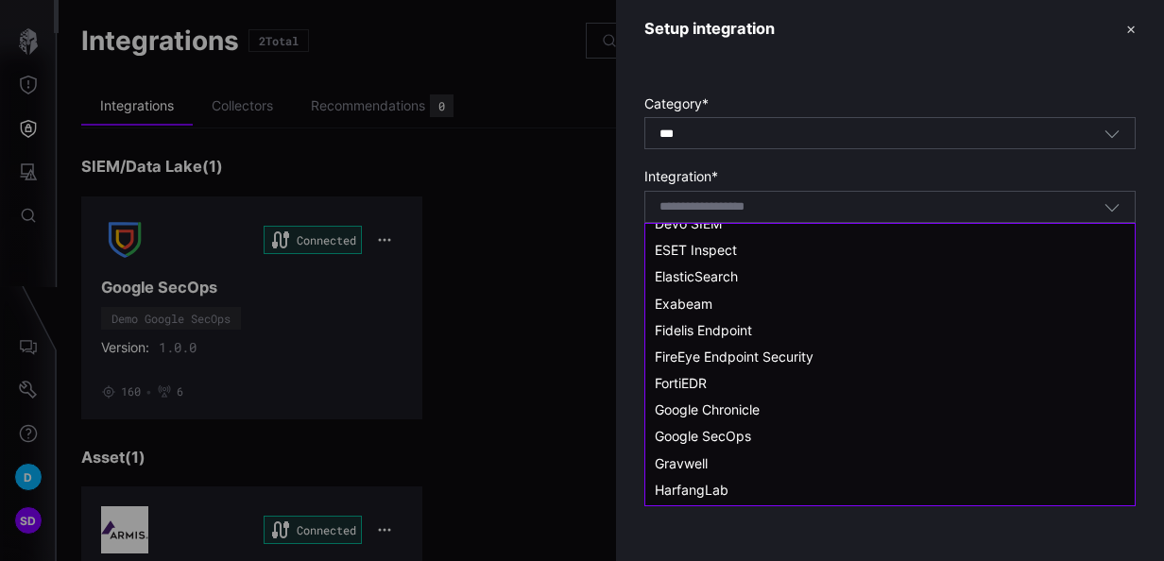
scroll to position [945, 0]
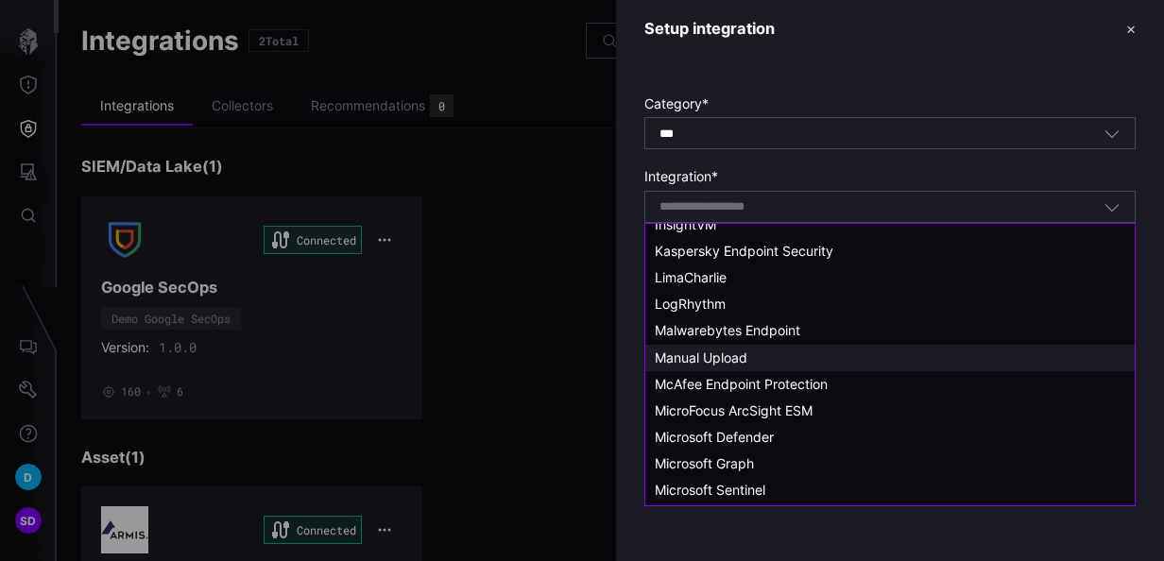
click at [713, 348] on div "Manual Upload" at bounding box center [890, 358] width 490 height 26
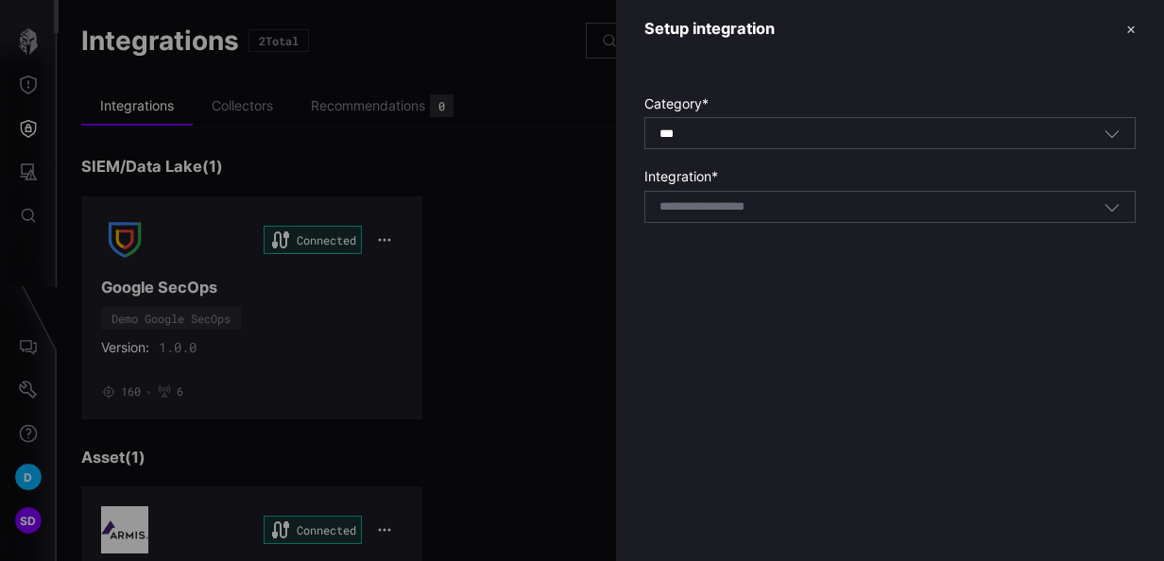
type input "**********"
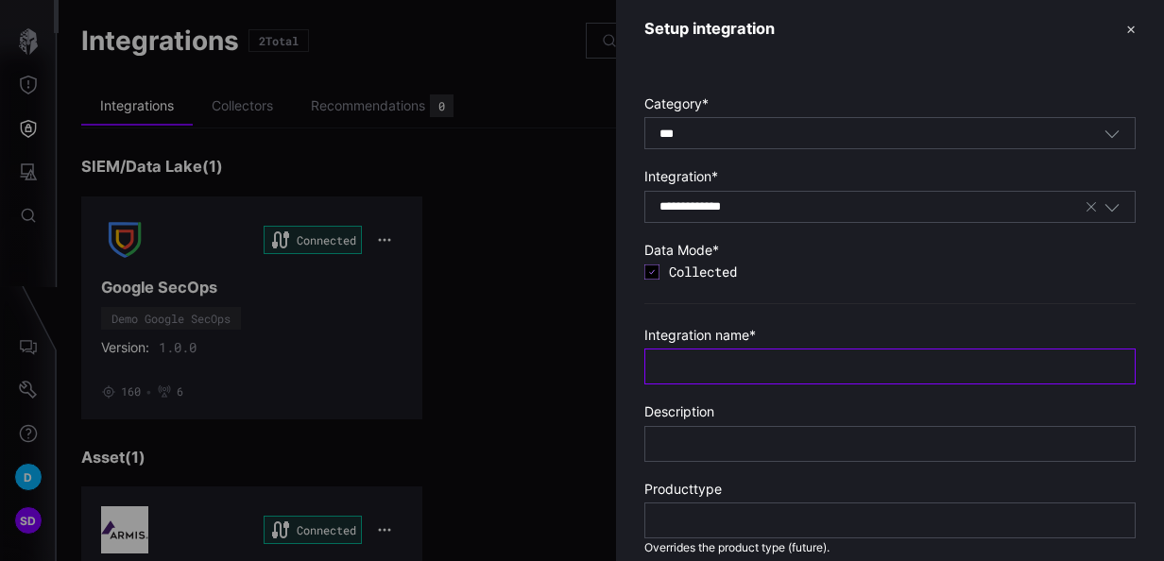
click at [777, 363] on input "text" at bounding box center [890, 366] width 461 height 17
click at [752, 368] on input "*********" at bounding box center [890, 366] width 461 height 17
type input "*"
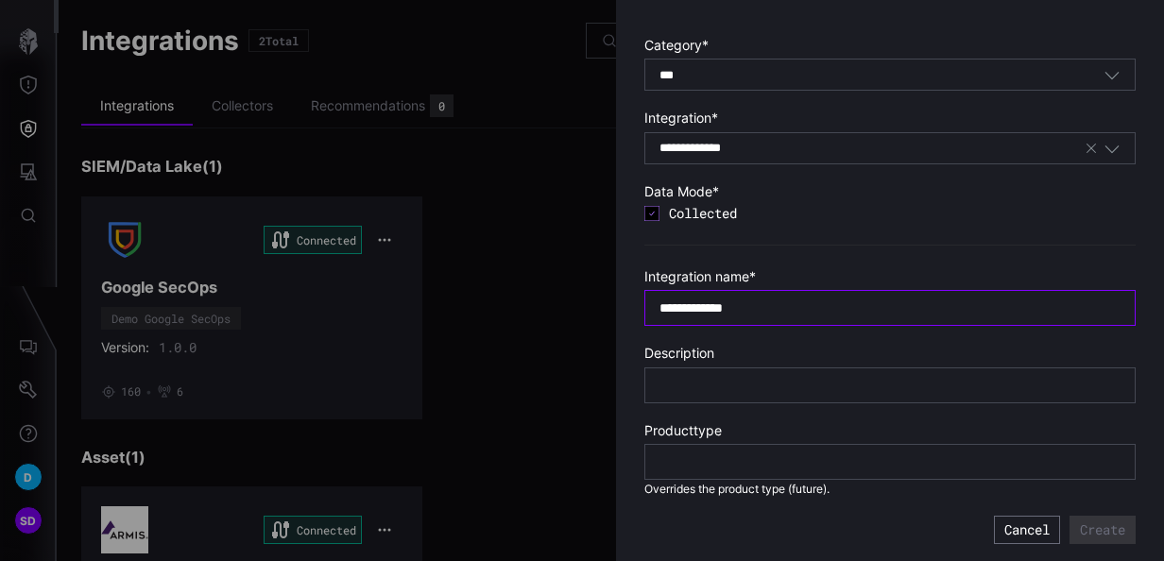
type input "**********"
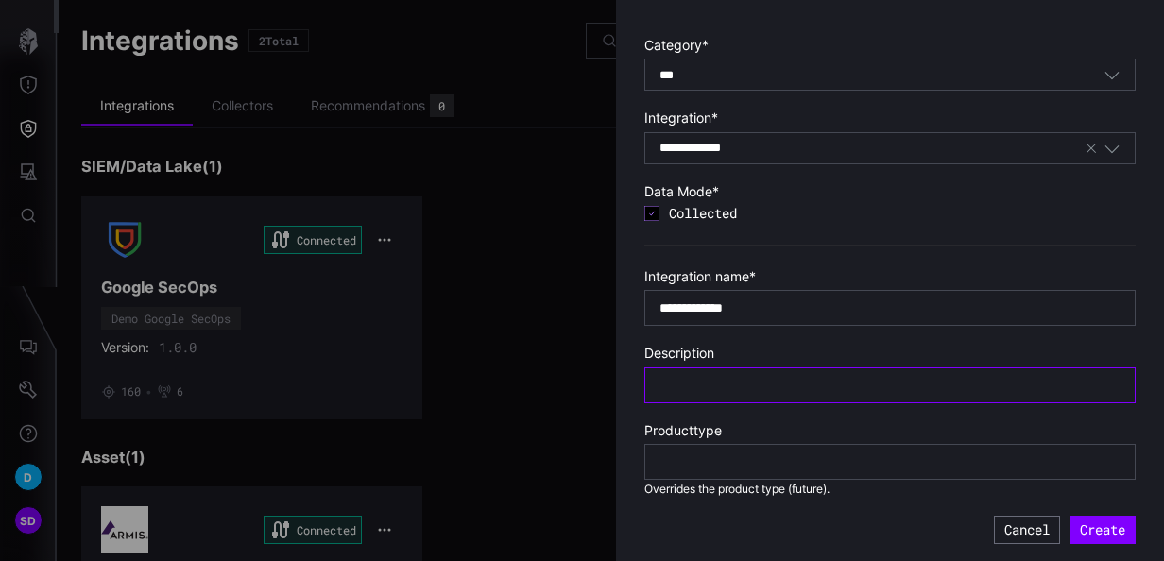
click at [692, 384] on input "text" at bounding box center [890, 385] width 461 height 17
click at [1089, 524] on button "Create" at bounding box center [1103, 530] width 66 height 28
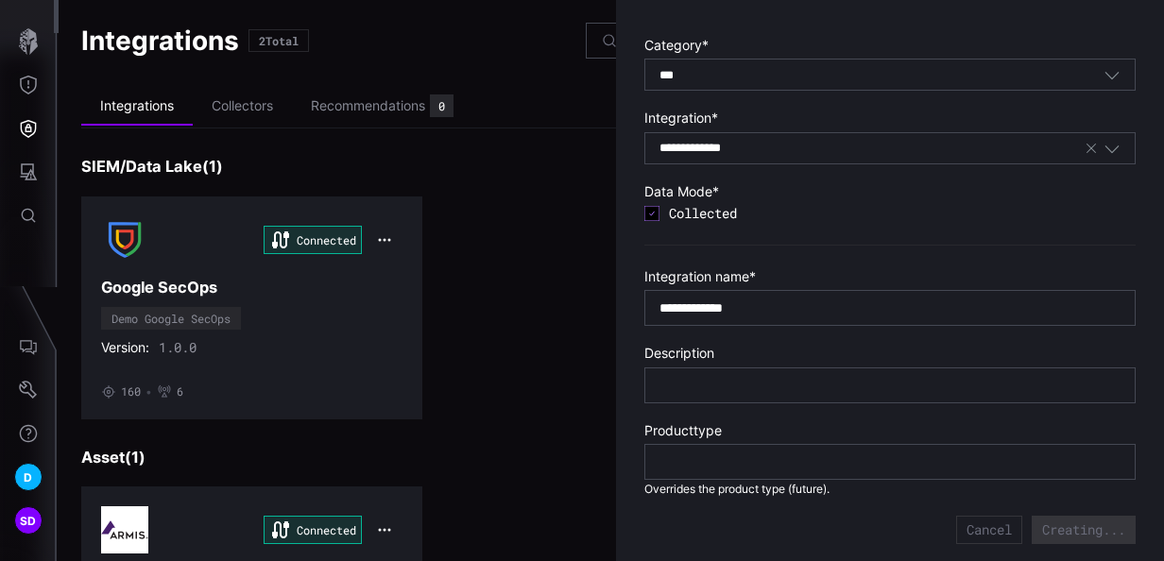
type input "*****"
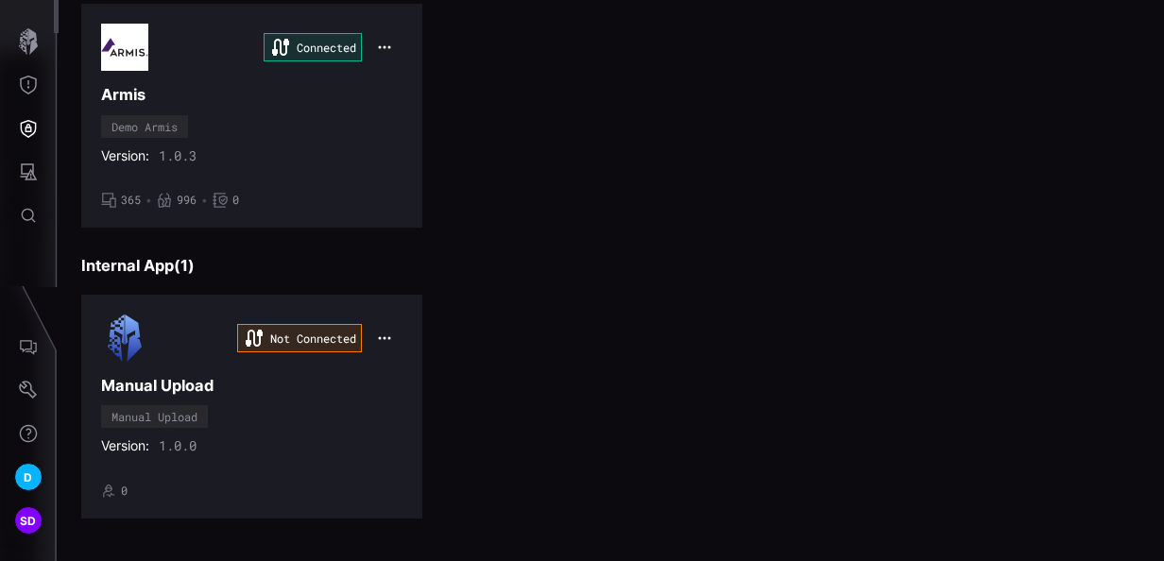
scroll to position [486, 0]
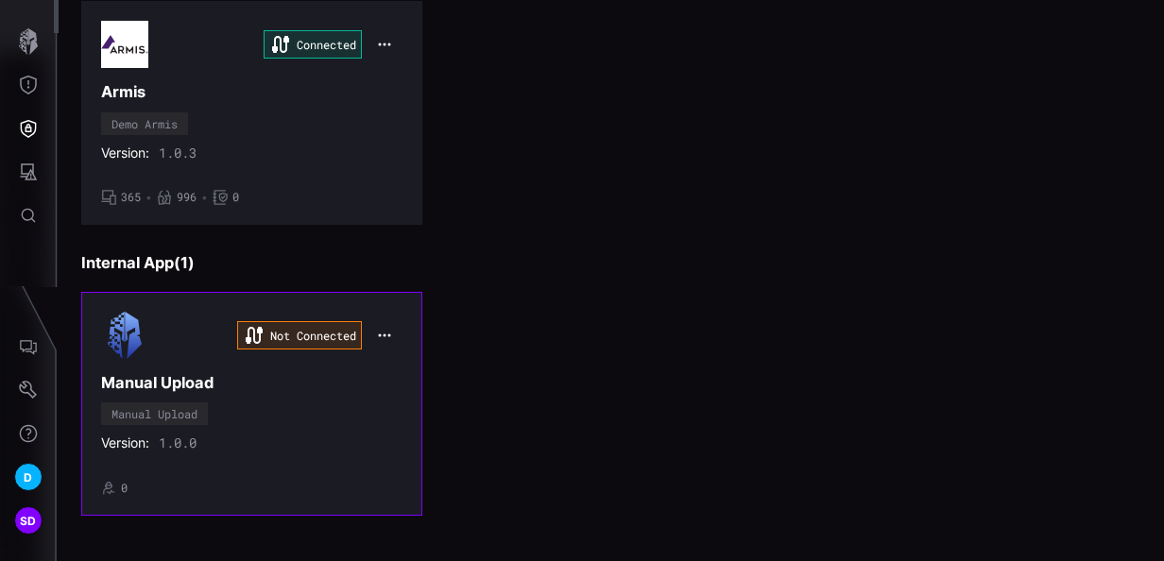
click at [315, 355] on div "Not Connected Manual Upload Manual Upload Version: 1.0.0 • 0" at bounding box center [251, 403] width 301 height 183
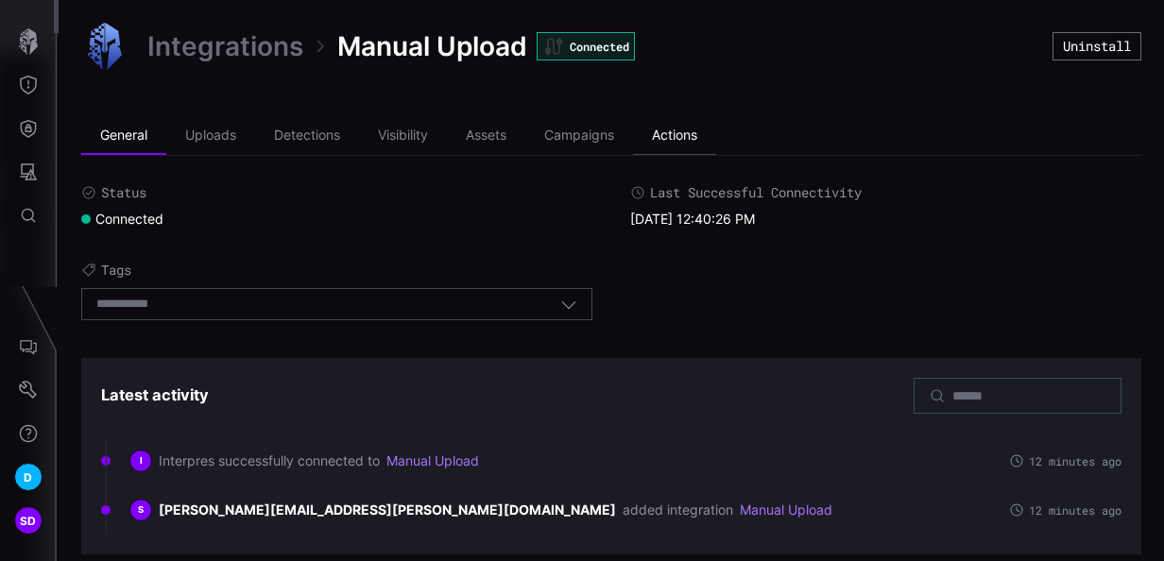
click at [665, 140] on li "Actions" at bounding box center [674, 136] width 83 height 38
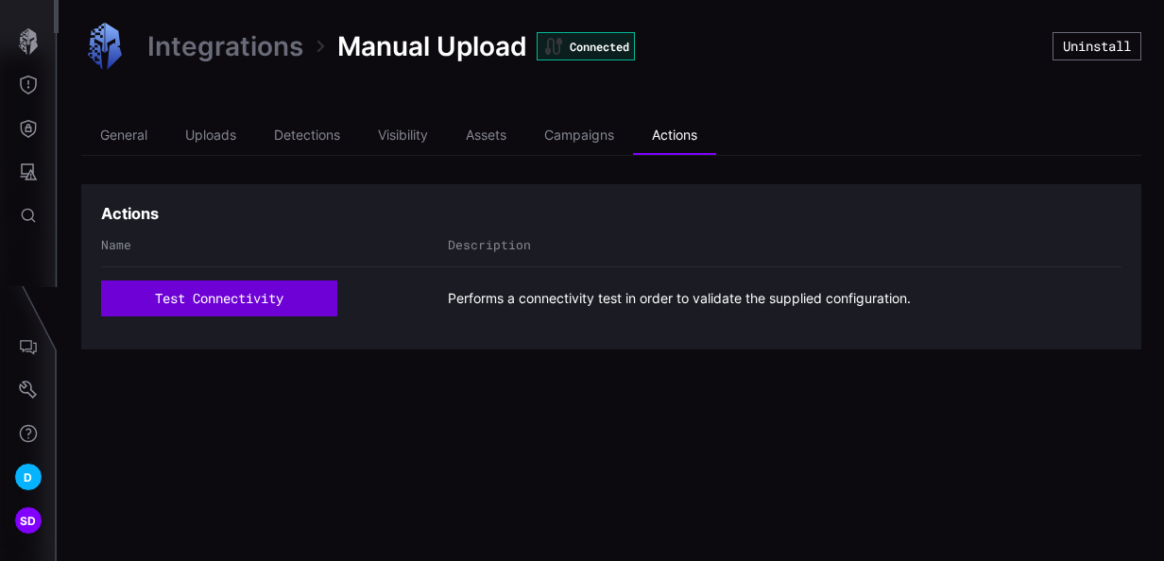
click at [238, 303] on button "test connectivity" at bounding box center [219, 299] width 236 height 36
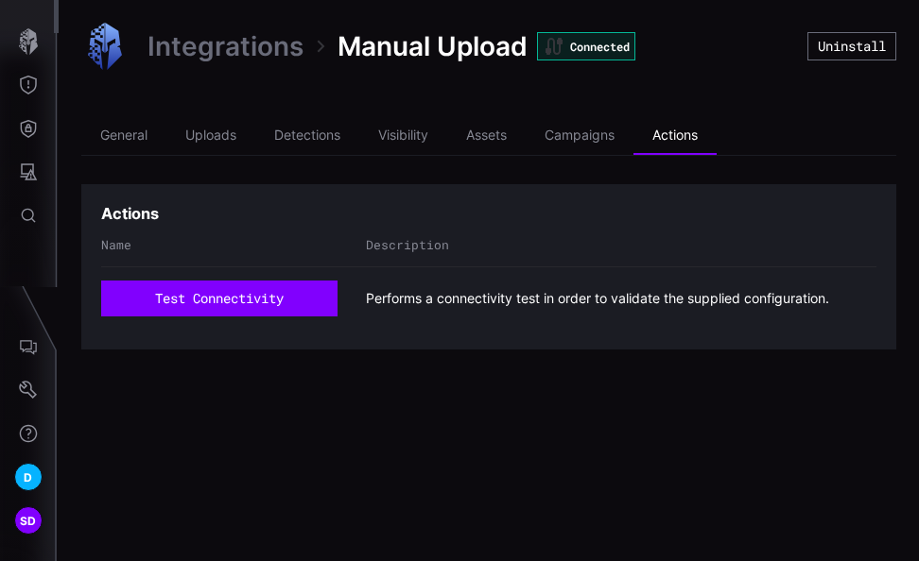
click at [776, 422] on div "Integrations Manual Upload Connected Uninstall General Uploads Detections Visib…" at bounding box center [489, 280] width 860 height 561
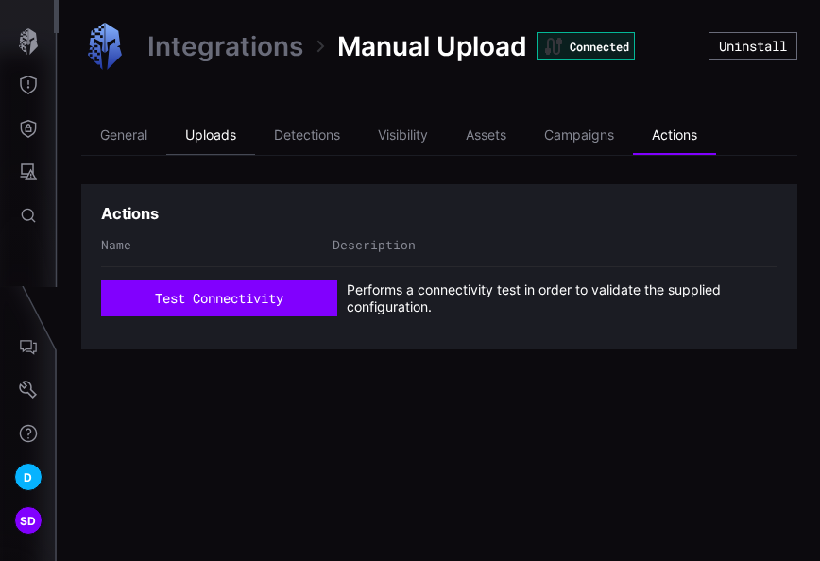
click at [223, 131] on li "Uploads" at bounding box center [210, 136] width 89 height 38
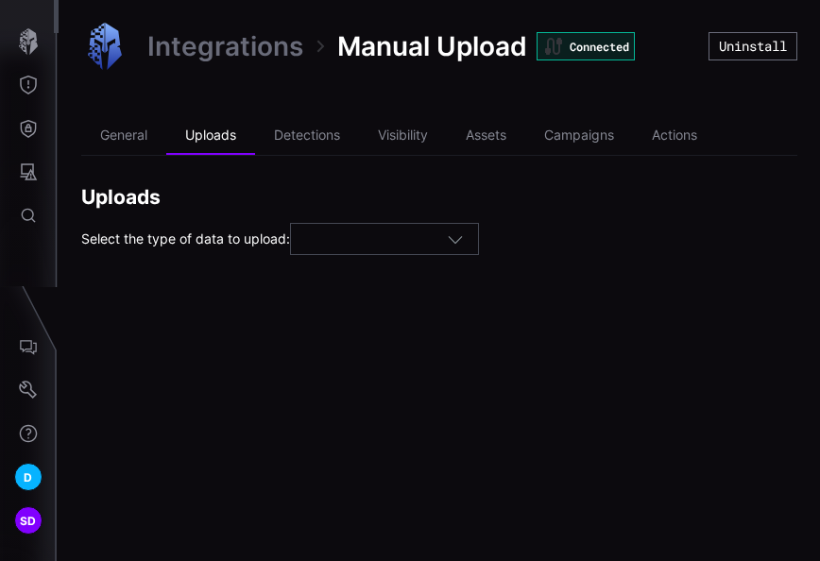
click at [464, 236] on icon "button" at bounding box center [455, 239] width 17 height 17
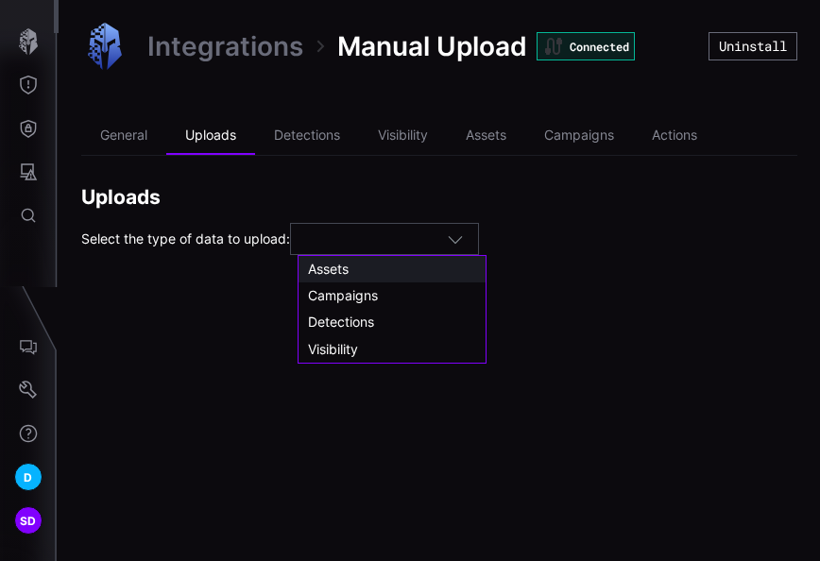
click at [354, 271] on div "Assets" at bounding box center [392, 269] width 168 height 17
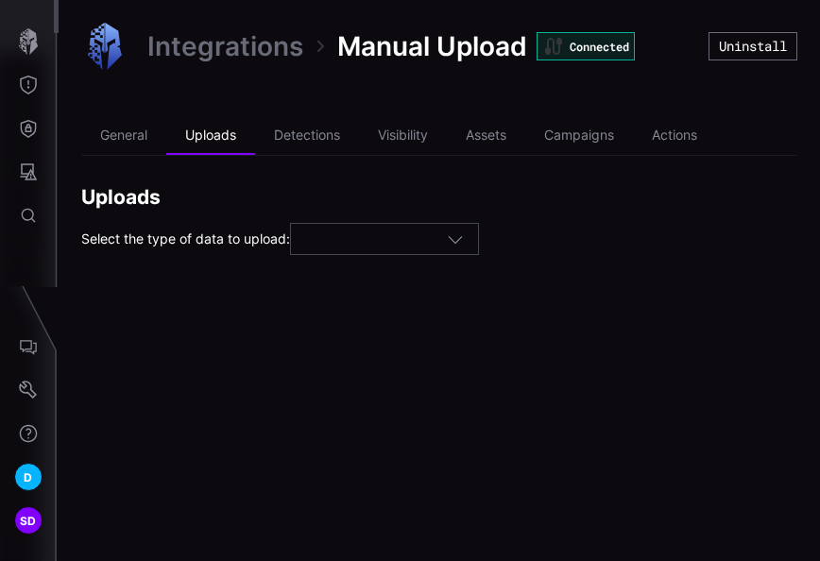
type input "******"
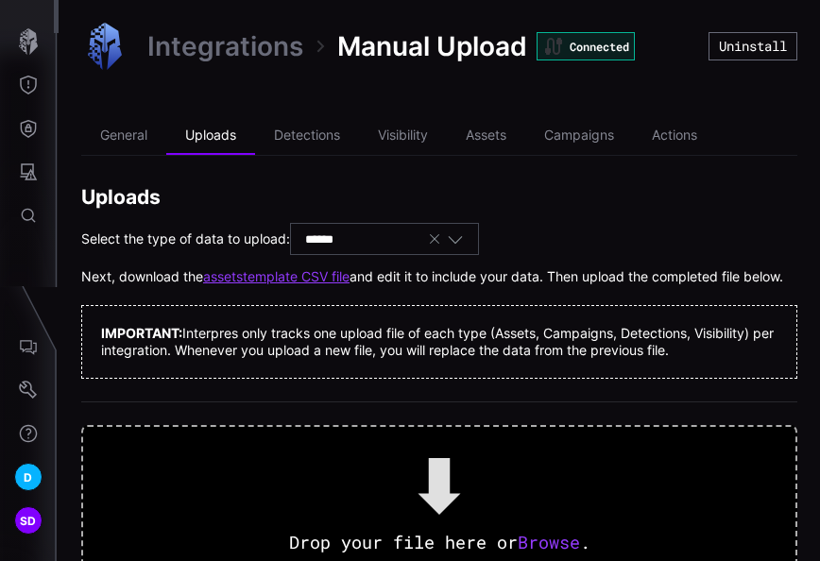
click at [283, 276] on link "assets template CSV file" at bounding box center [276, 276] width 146 height 17
click at [440, 232] on icon "button" at bounding box center [434, 239] width 15 height 15
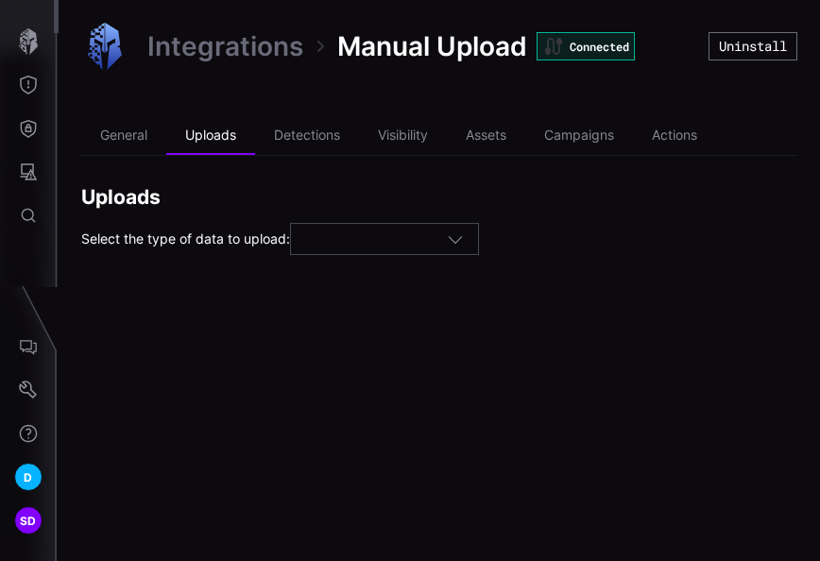
click at [462, 235] on icon "button" at bounding box center [455, 239] width 17 height 17
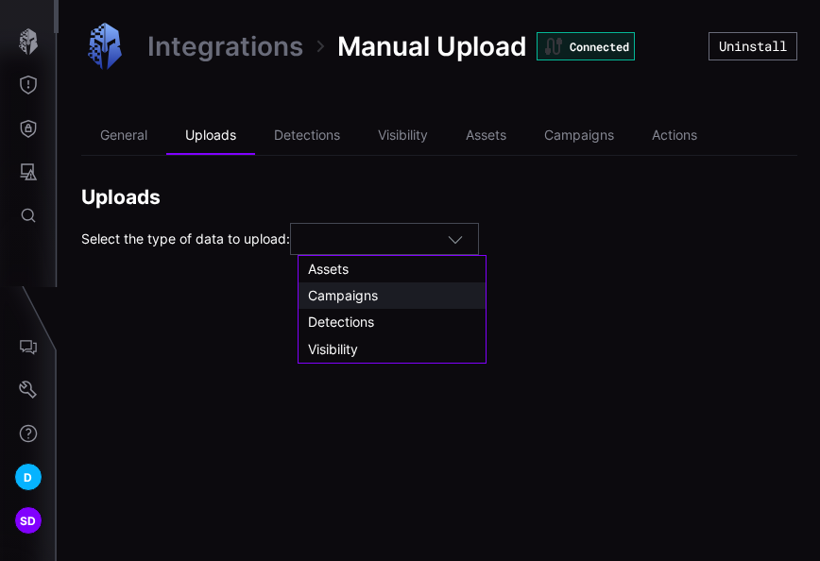
click at [355, 297] on span "Campaigns" at bounding box center [343, 295] width 70 height 16
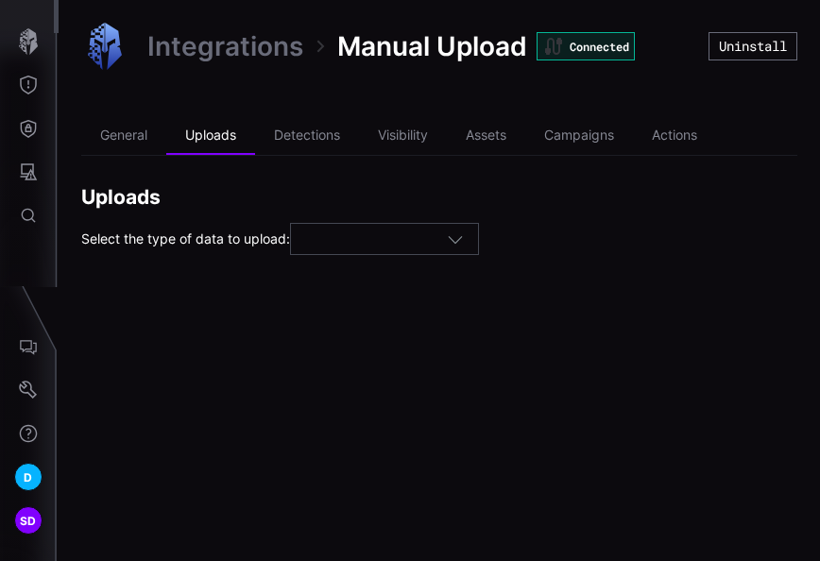
type input "*********"
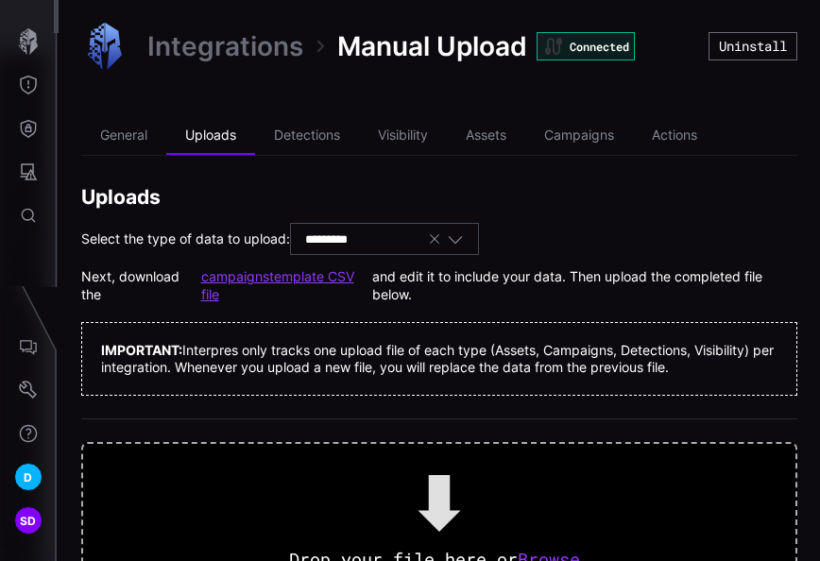
click at [321, 277] on link "campaigns template CSV file" at bounding box center [286, 285] width 171 height 34
click at [442, 236] on icon "button" at bounding box center [434, 239] width 15 height 15
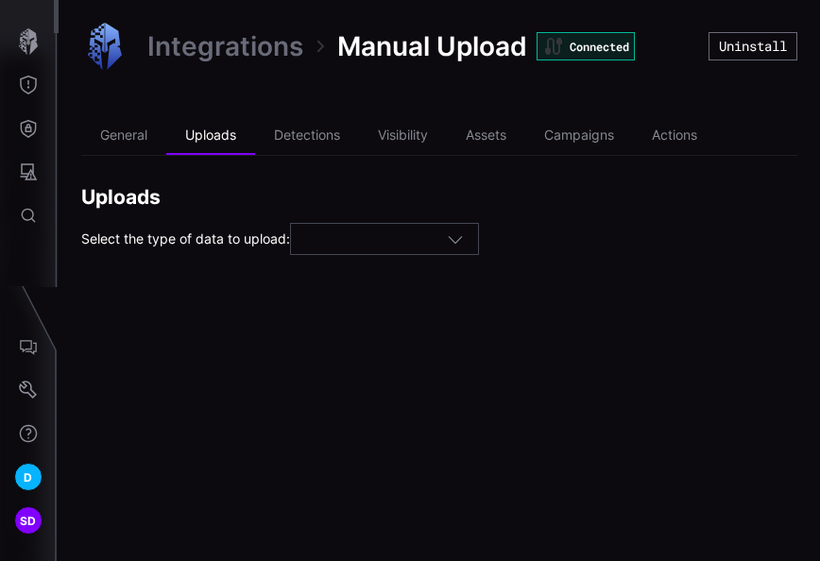
click at [461, 236] on icon "button" at bounding box center [455, 239] width 17 height 17
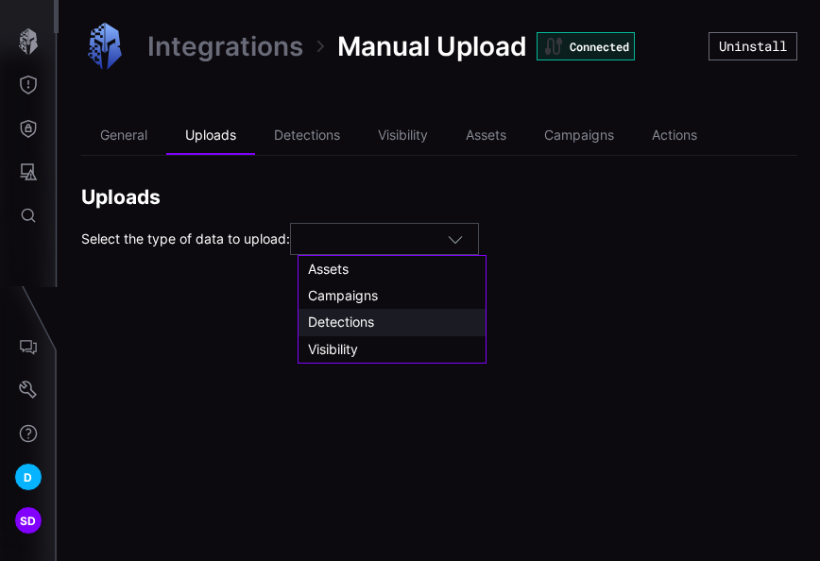
click at [331, 316] on span "Detections" at bounding box center [341, 322] width 66 height 16
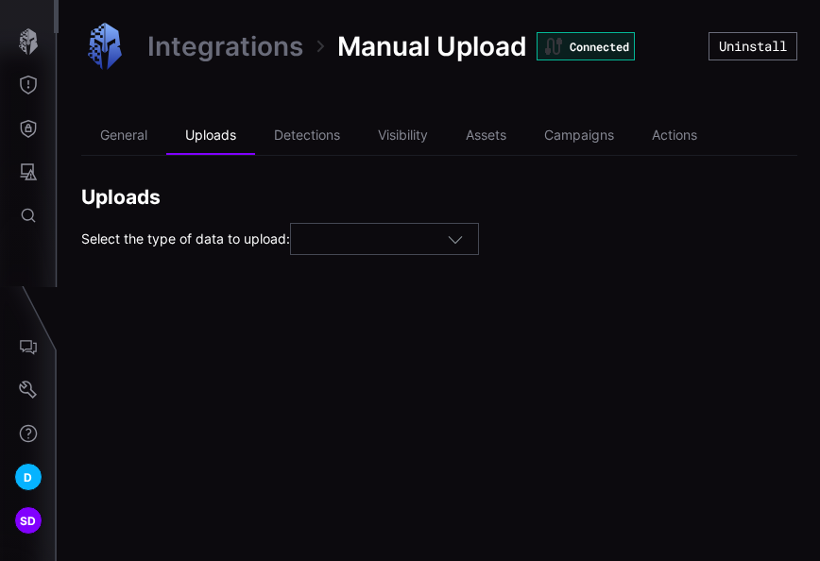
type input "**********"
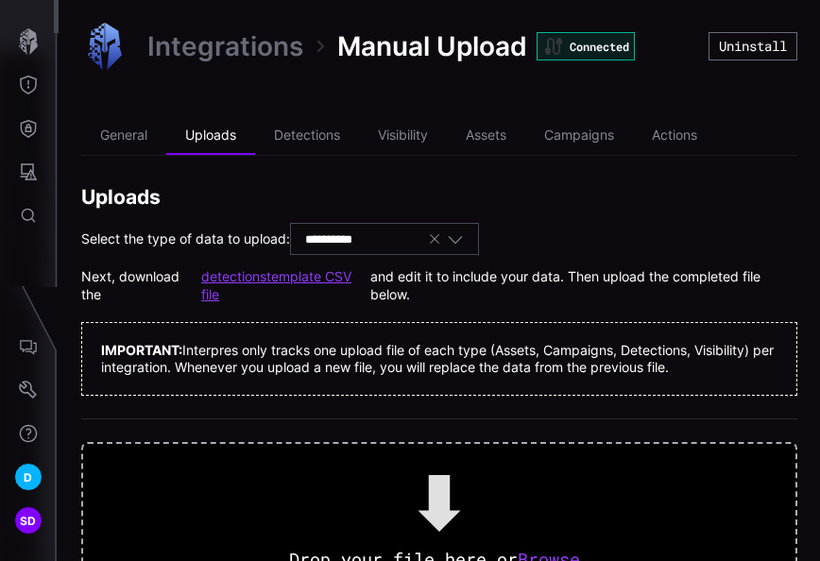
click at [299, 276] on link "detections template CSV file" at bounding box center [285, 285] width 169 height 34
click at [439, 238] on icon "button" at bounding box center [434, 239] width 15 height 15
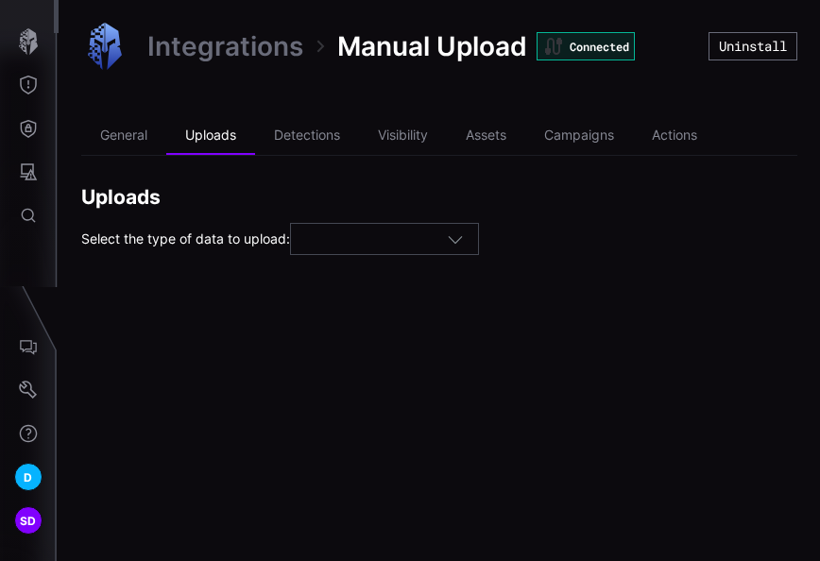
click at [459, 237] on icon "button" at bounding box center [455, 239] width 17 height 17
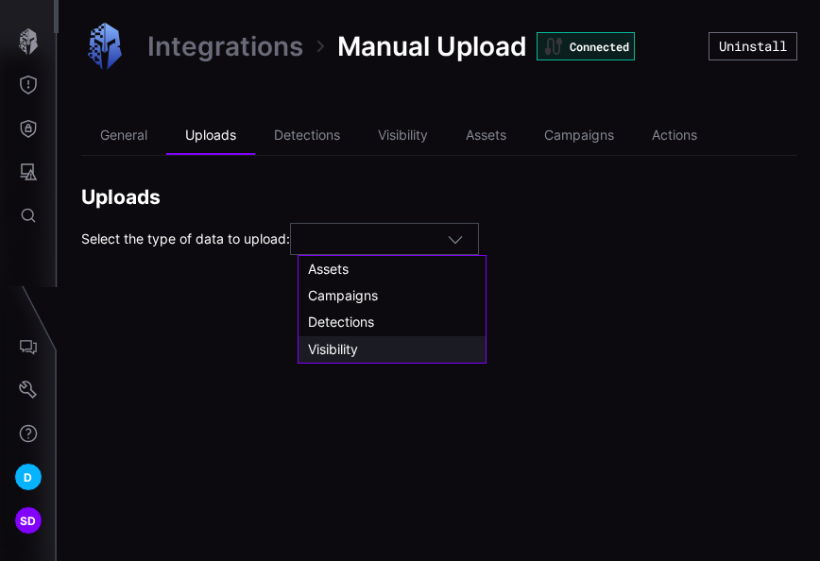
click at [336, 346] on span "Visibility" at bounding box center [333, 349] width 50 height 16
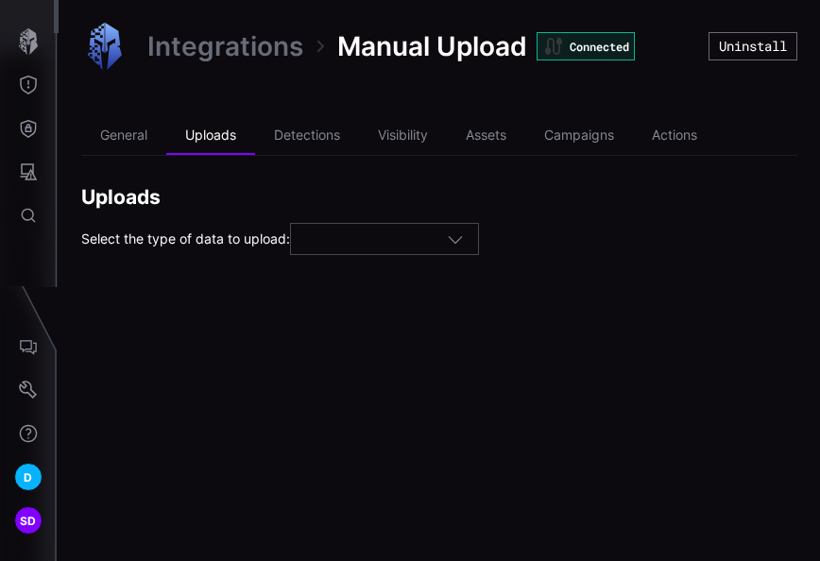
type input "**********"
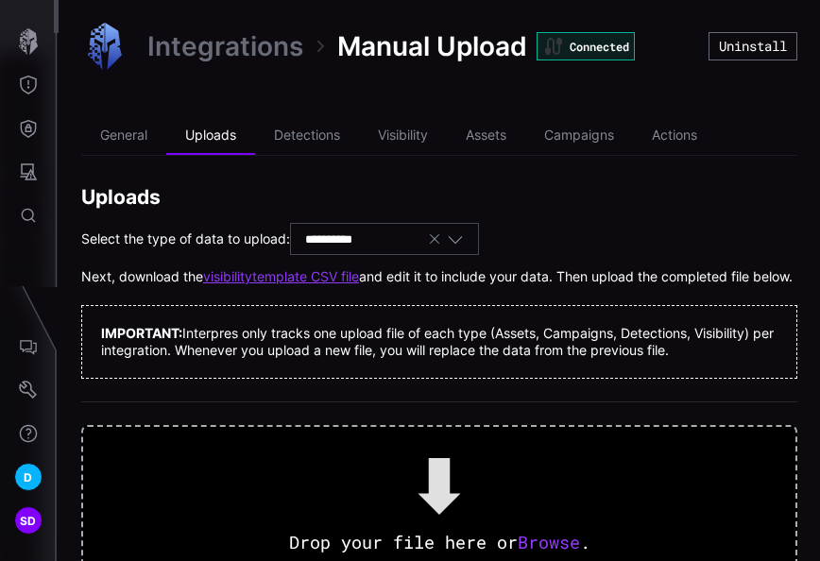
click at [266, 276] on link "visibility template CSV file" at bounding box center [281, 276] width 156 height 17
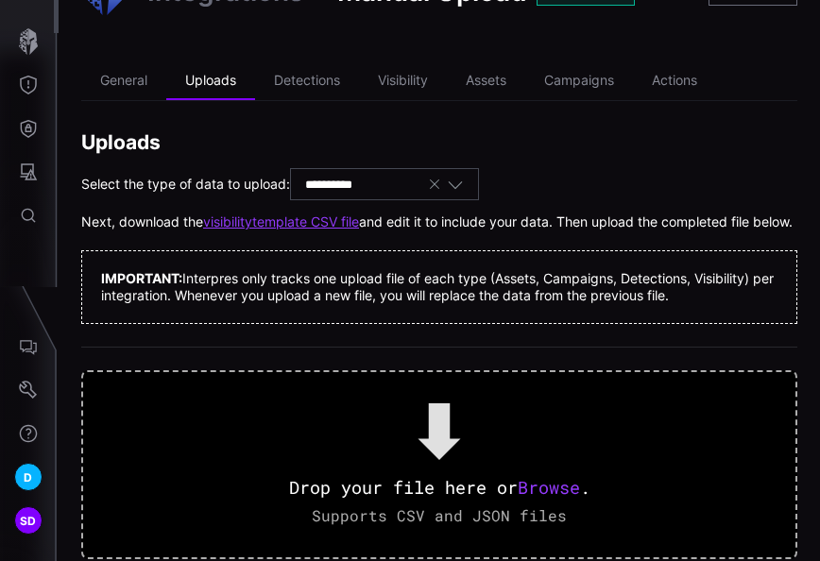
scroll to position [95, 0]
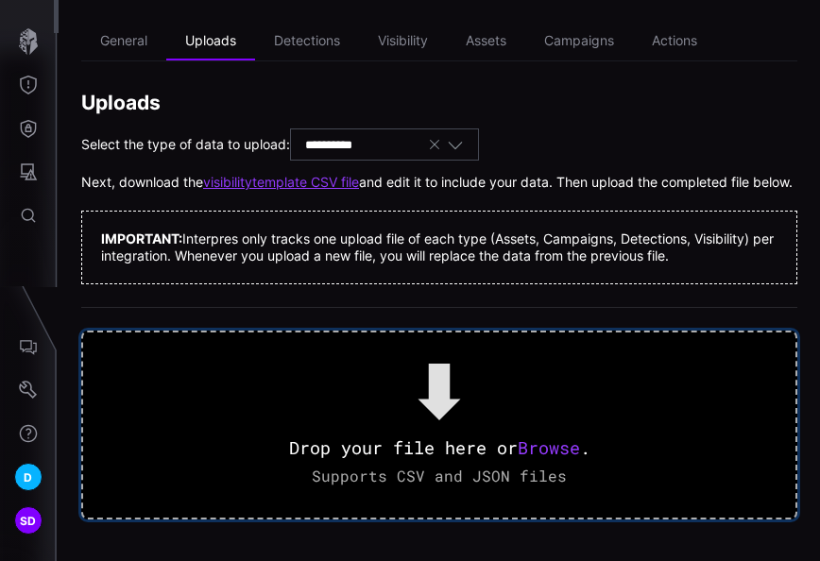
click at [541, 459] on span "Browse" at bounding box center [549, 448] width 62 height 23
click at [562, 459] on span "Browse" at bounding box center [549, 448] width 62 height 23
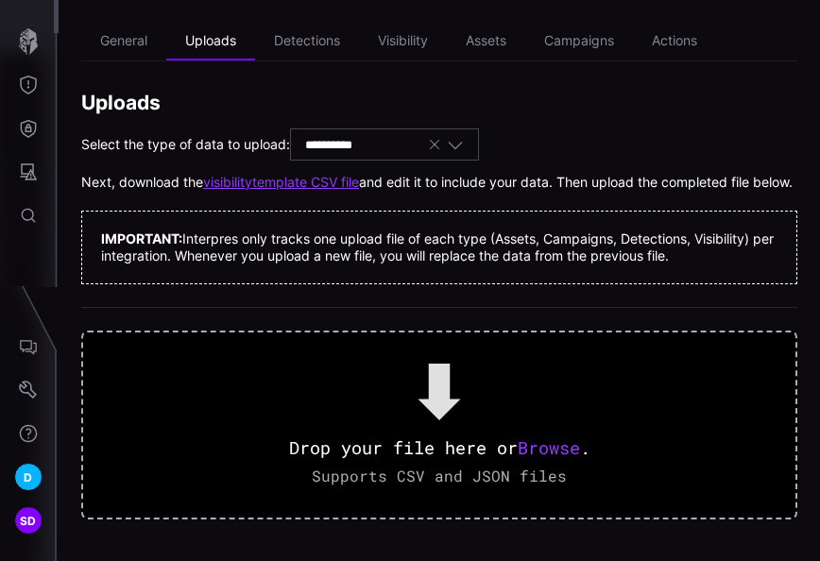
scroll to position [0, 0]
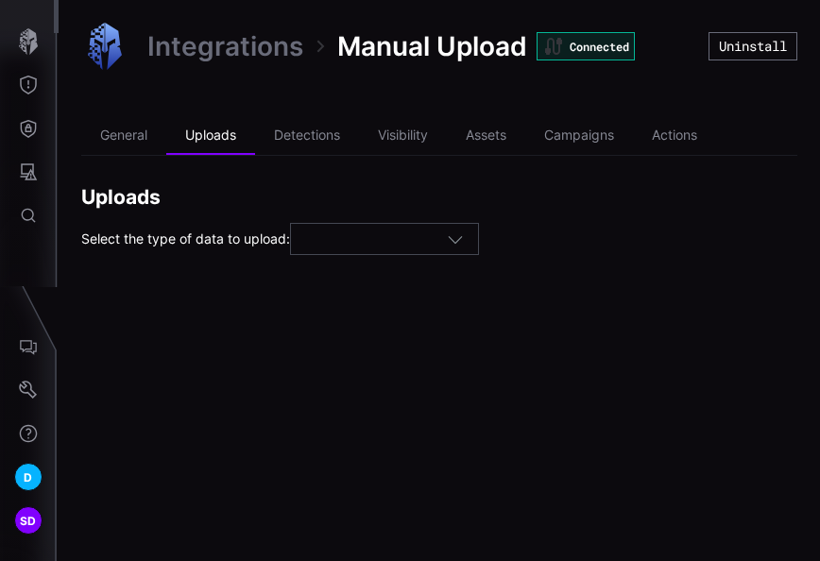
click at [463, 238] on icon "button" at bounding box center [455, 239] width 17 height 17
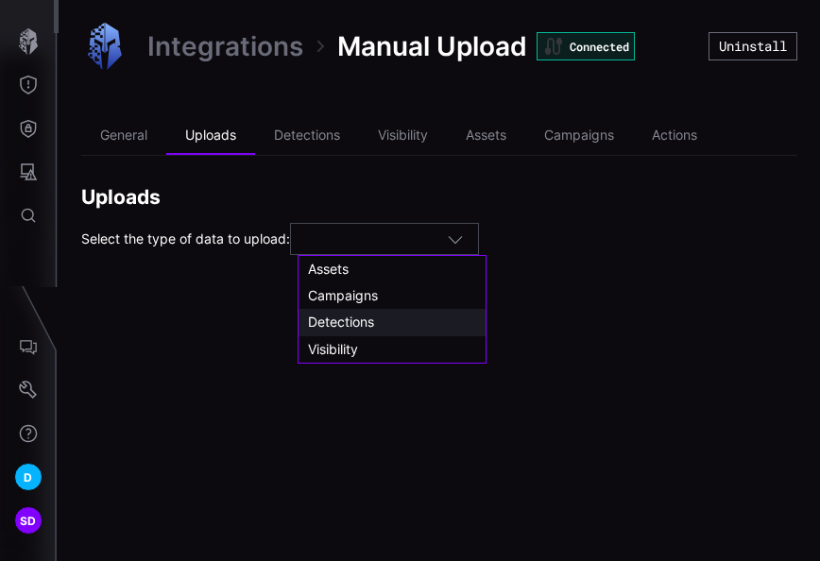
click at [365, 321] on span "Detections" at bounding box center [341, 322] width 66 height 16
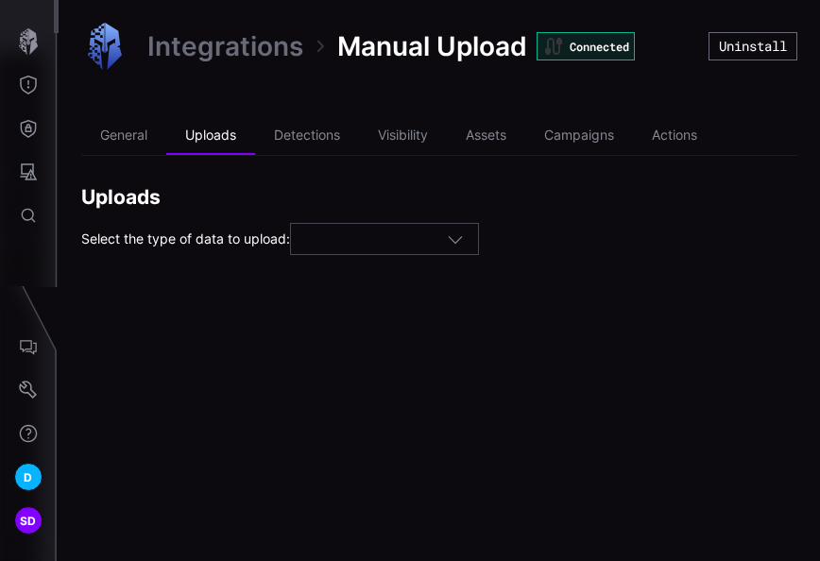
type input "**********"
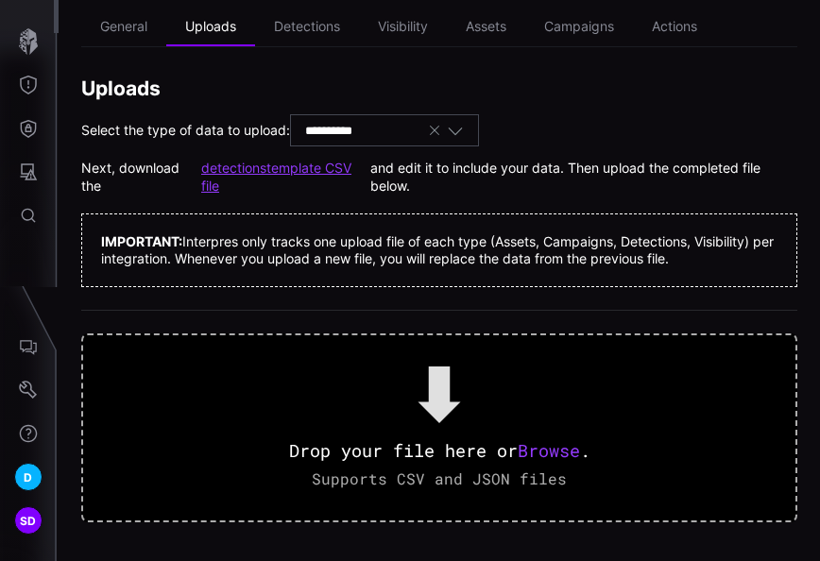
scroll to position [112, 0]
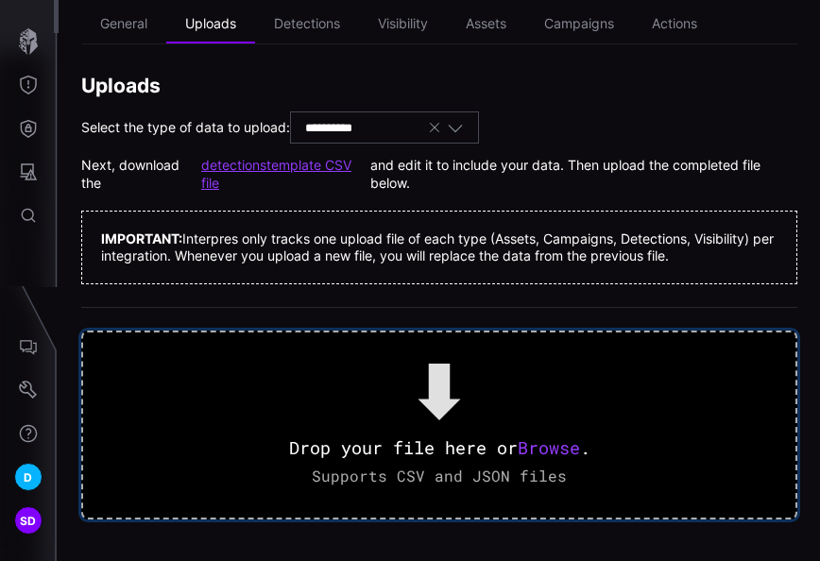
click at [546, 449] on span "Browse" at bounding box center [549, 448] width 62 height 23
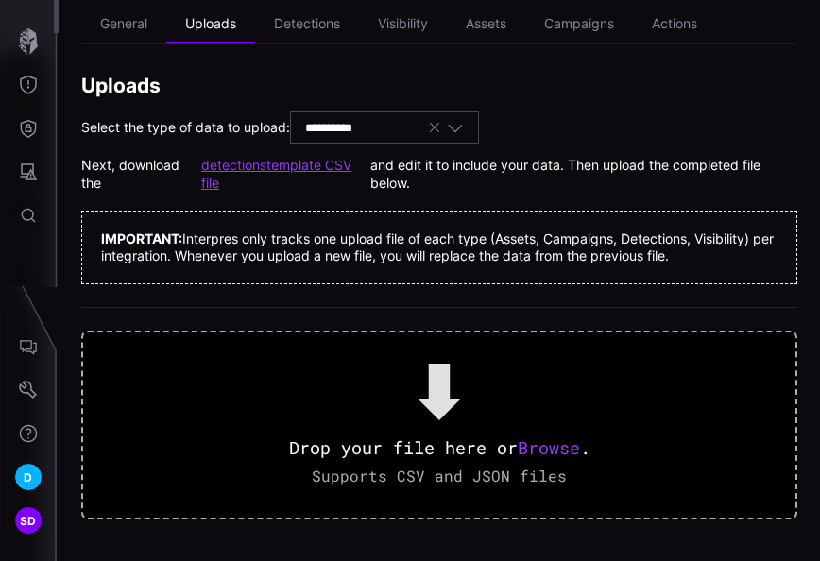
scroll to position [0, 0]
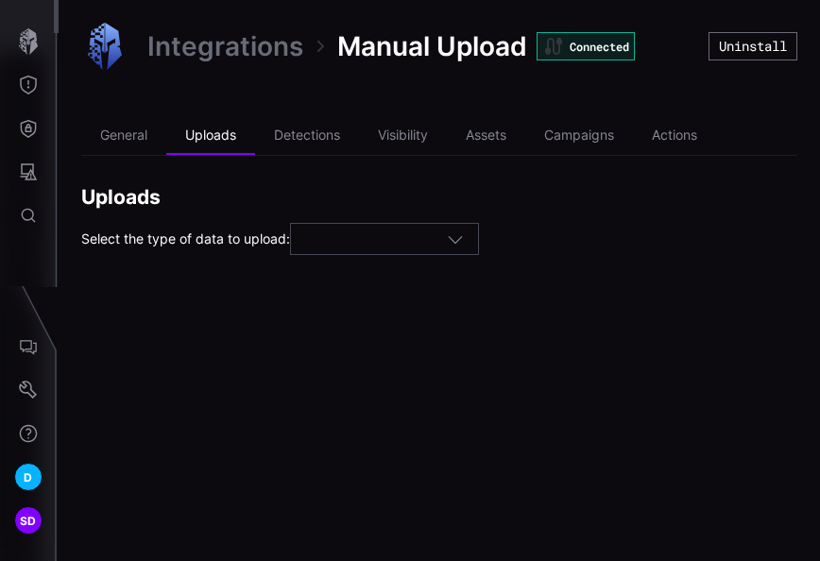
click at [461, 238] on icon "button" at bounding box center [455, 239] width 17 height 17
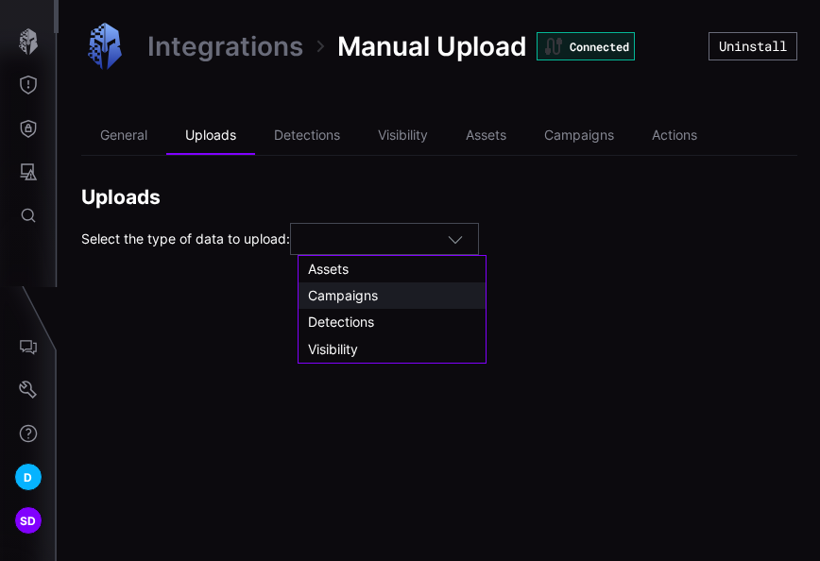
click at [391, 293] on div "Campaigns" at bounding box center [392, 295] width 168 height 17
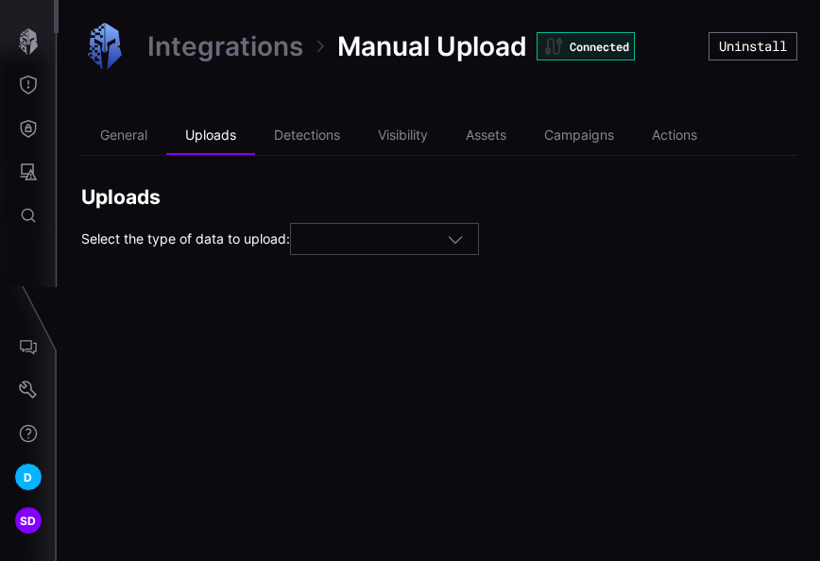
type input "*********"
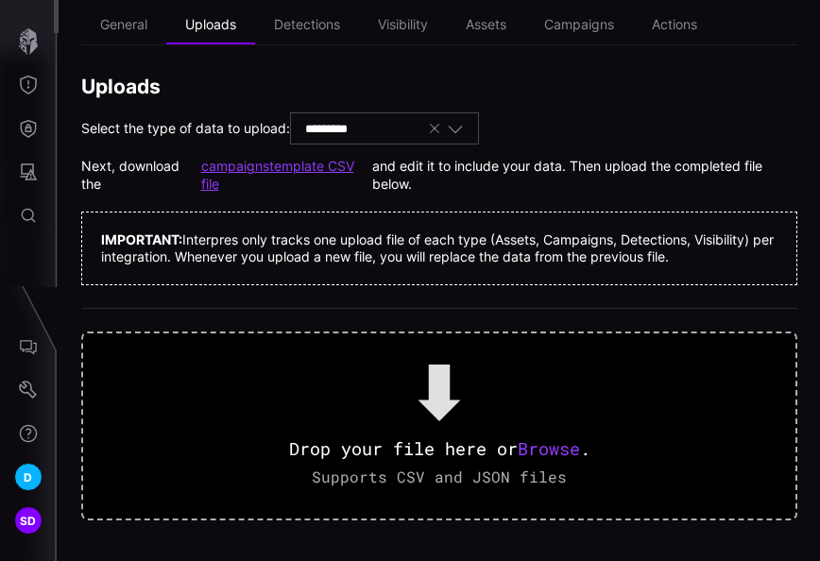
scroll to position [112, 0]
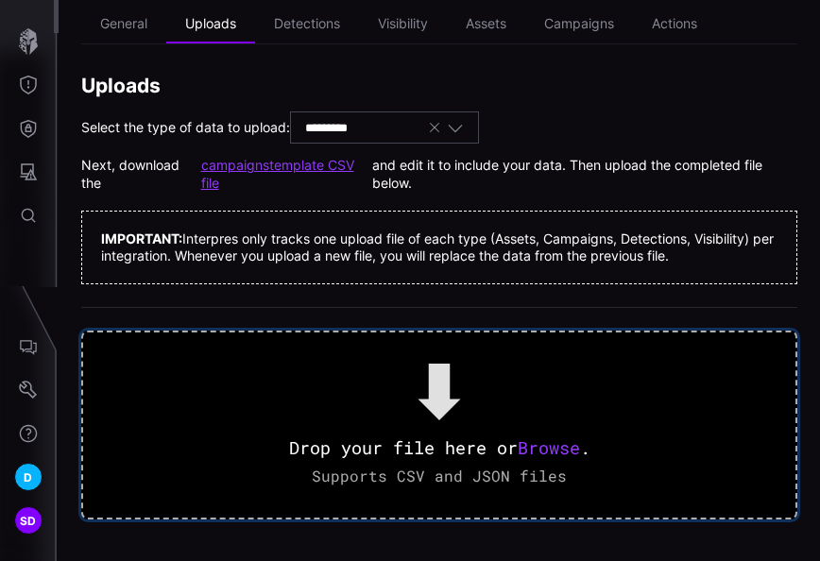
click at [535, 441] on span "Browse" at bounding box center [549, 448] width 62 height 23
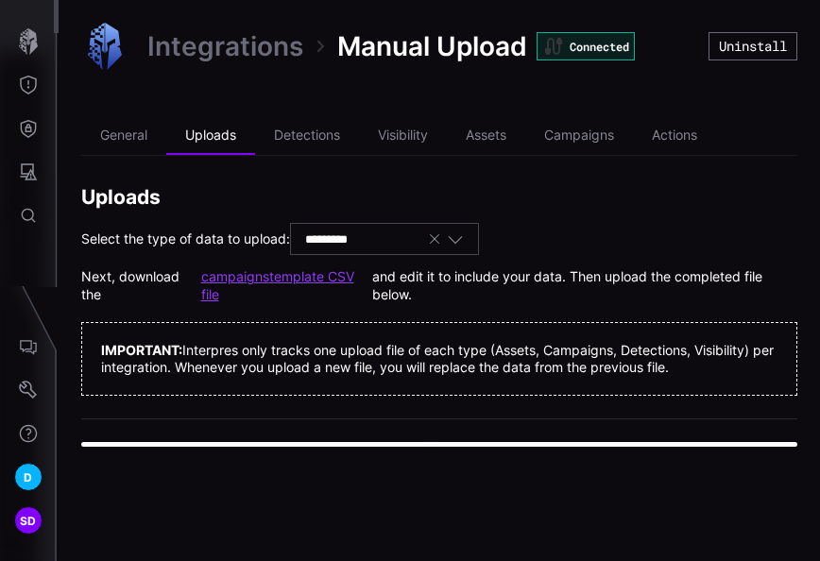
scroll to position [0, 0]
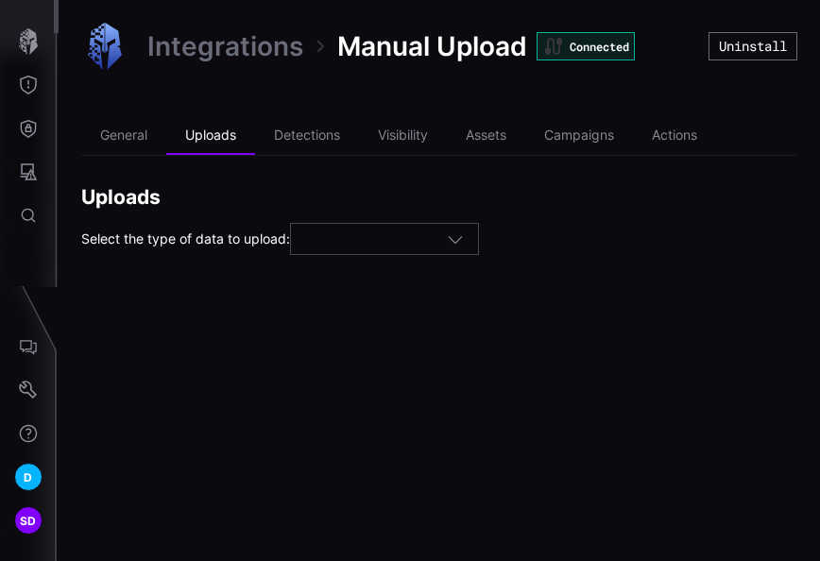
click at [459, 242] on icon "button" at bounding box center [455, 239] width 17 height 17
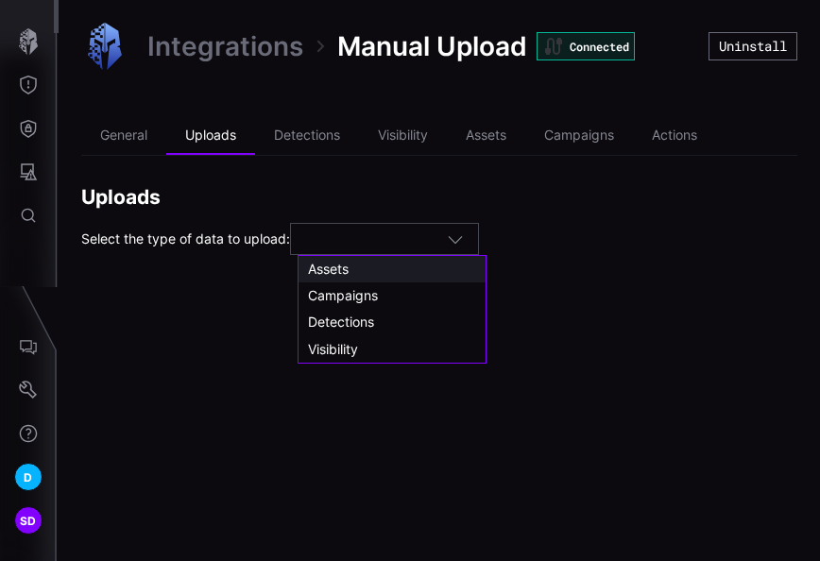
click at [376, 274] on div "Assets" at bounding box center [392, 269] width 168 height 17
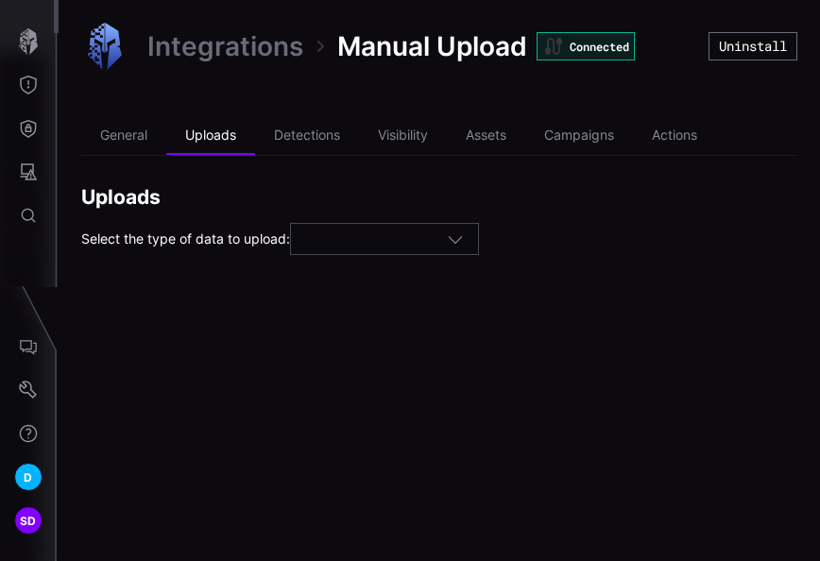
type input "******"
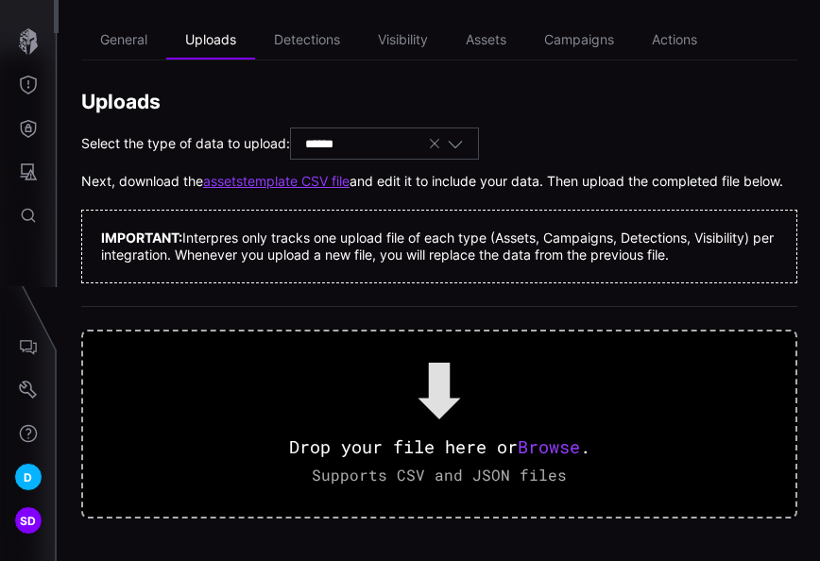
scroll to position [112, 0]
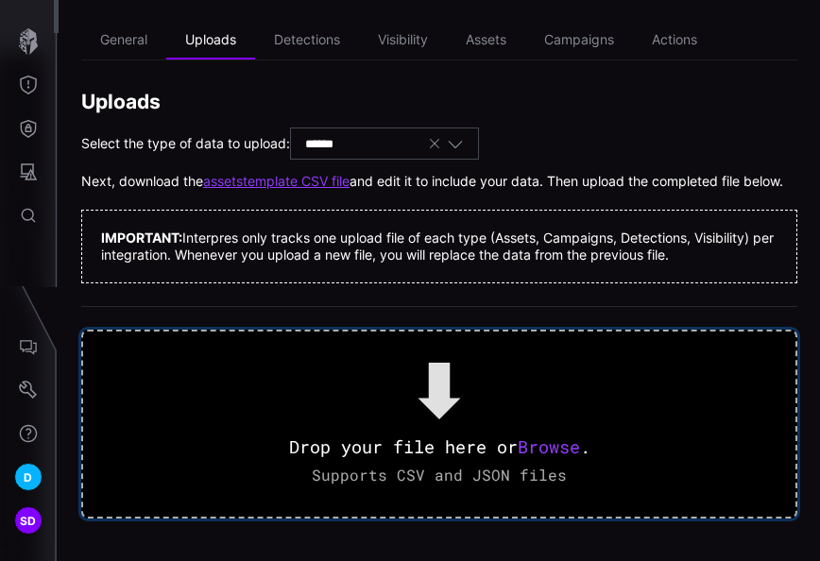
click at [562, 445] on span "Browse" at bounding box center [549, 447] width 62 height 23
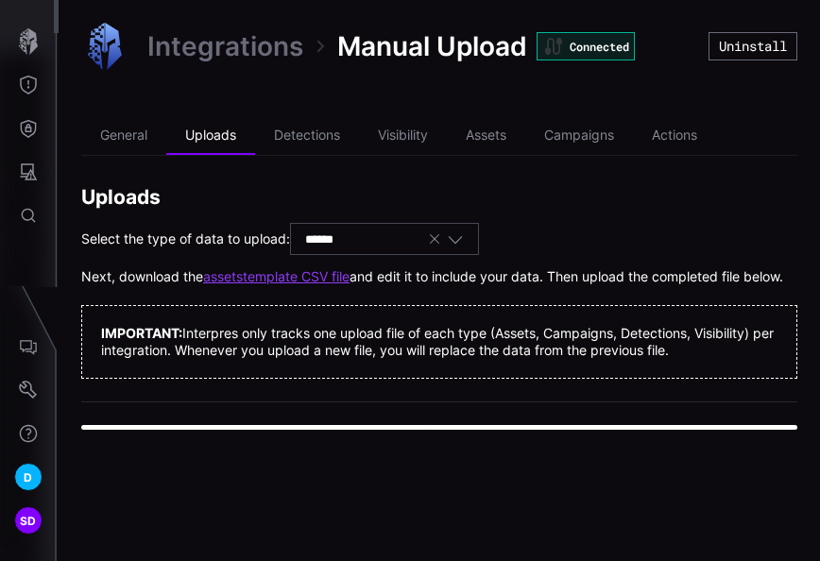
scroll to position [0, 0]
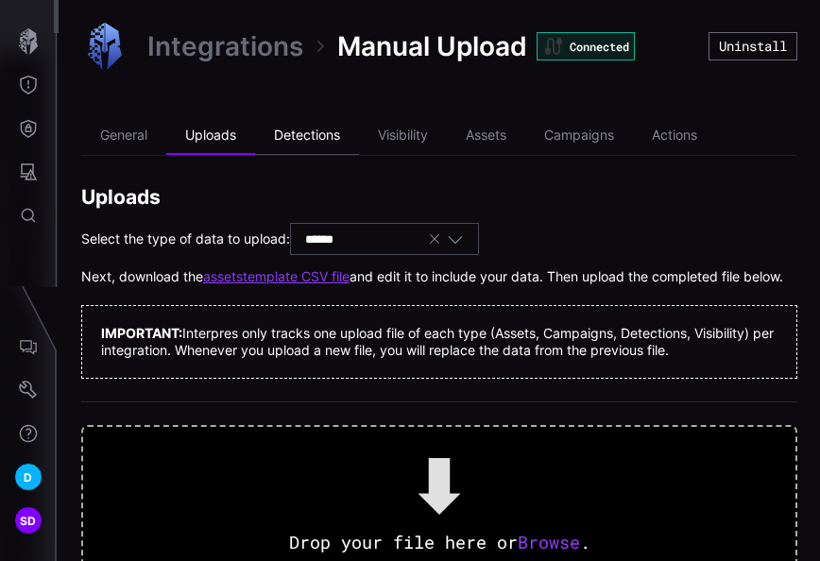
click at [316, 134] on li "Detections" at bounding box center [307, 136] width 104 height 38
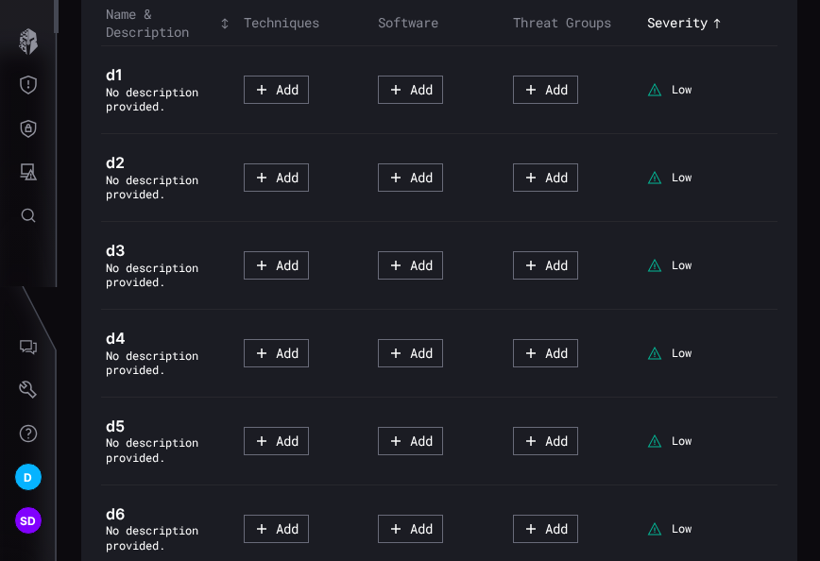
scroll to position [73, 0]
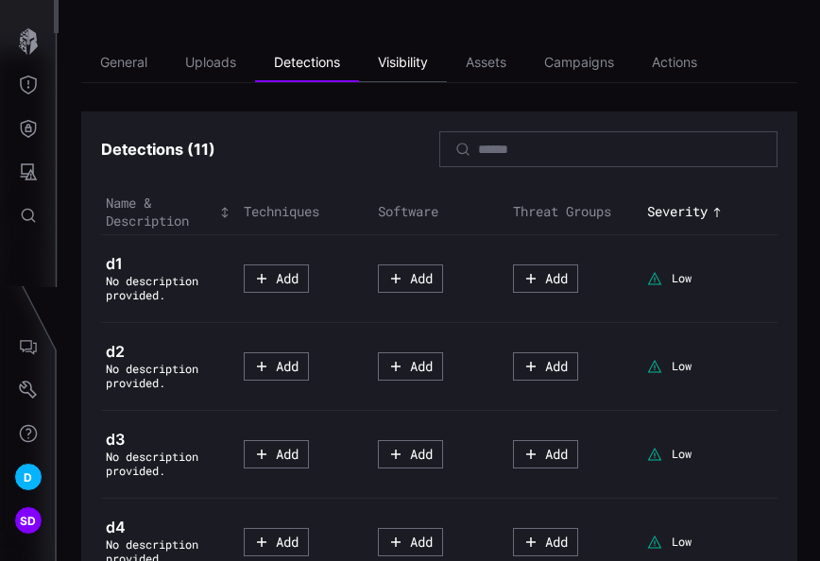
click at [406, 64] on li "Visibility" at bounding box center [403, 63] width 88 height 38
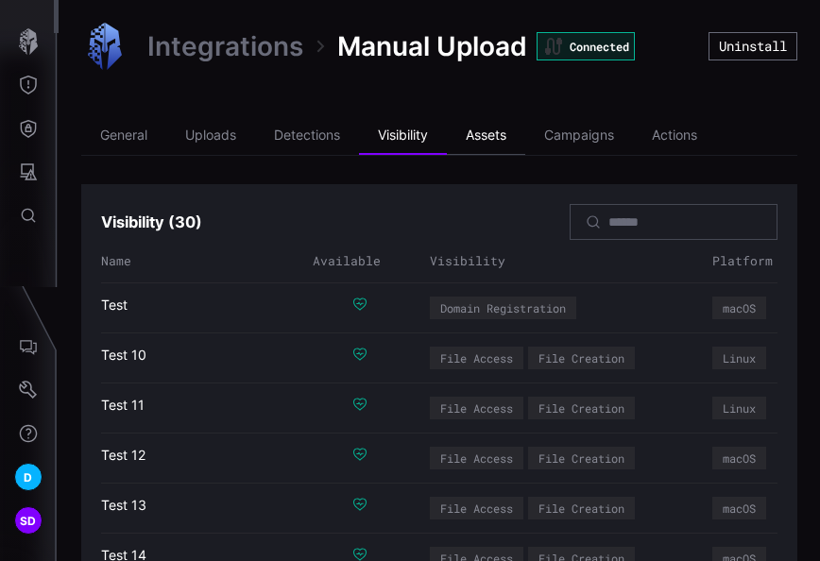
click at [512, 138] on li "Assets" at bounding box center [486, 136] width 78 height 38
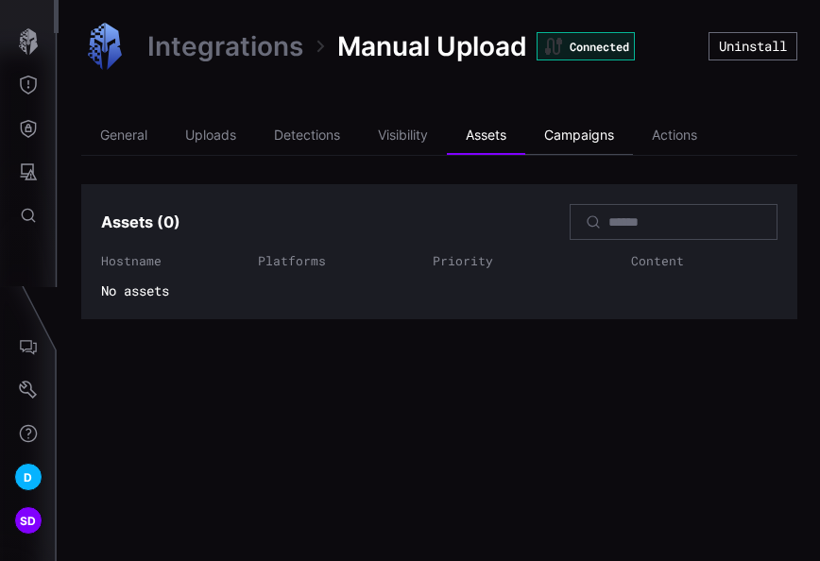
click at [583, 136] on li "Campaigns" at bounding box center [579, 136] width 108 height 38
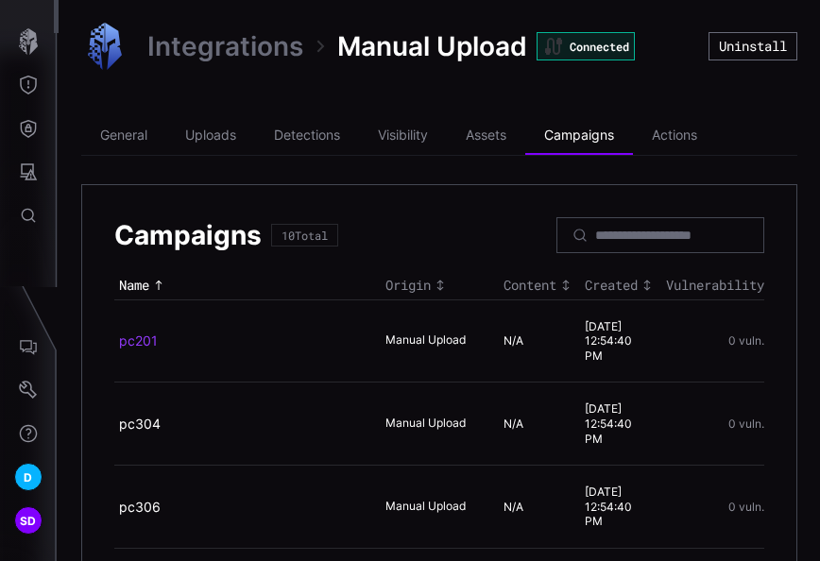
click at [144, 333] on link "pc201" at bounding box center [138, 341] width 39 height 16
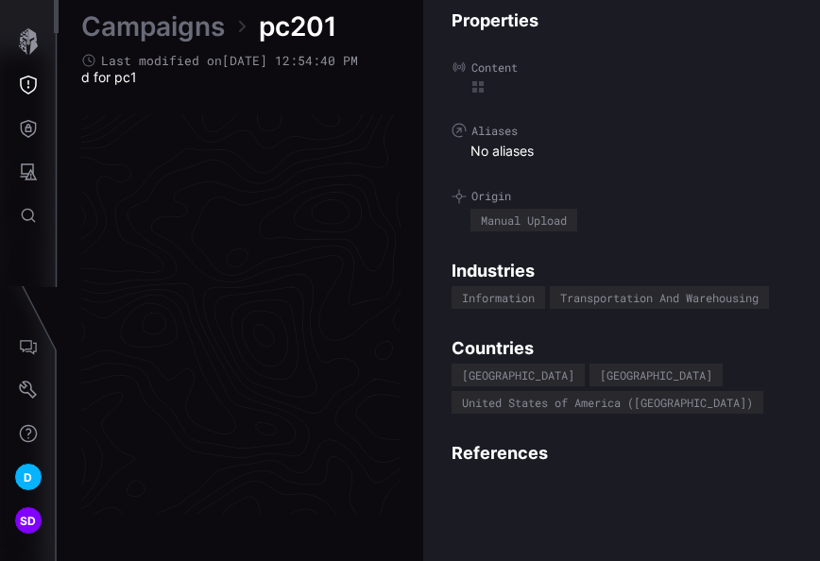
scroll to position [4060, 1265]
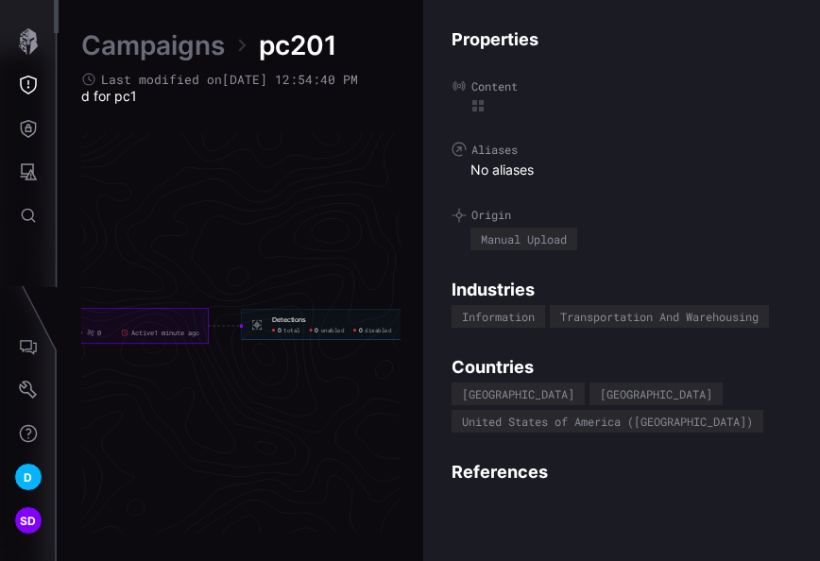
click at [172, 43] on link "Campaigns" at bounding box center [153, 45] width 144 height 34
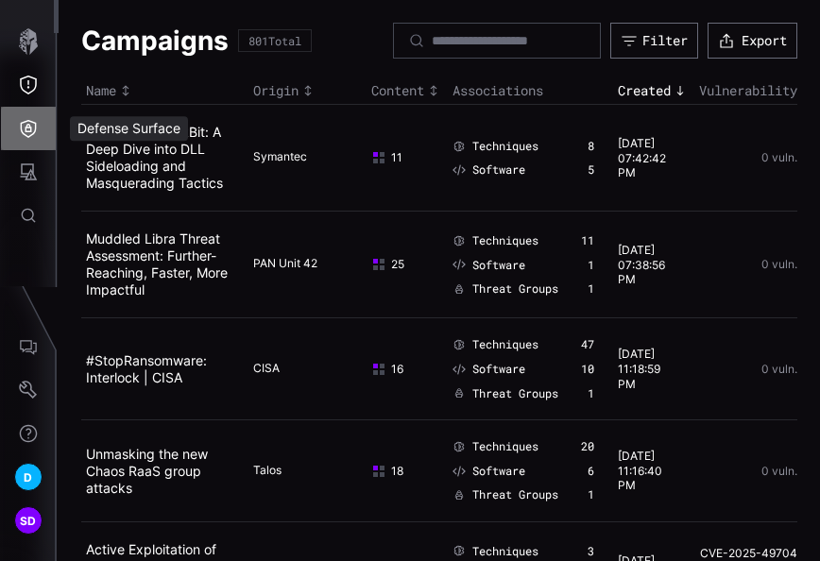
click at [35, 129] on icon "Defense Surface" at bounding box center [29, 129] width 16 height 18
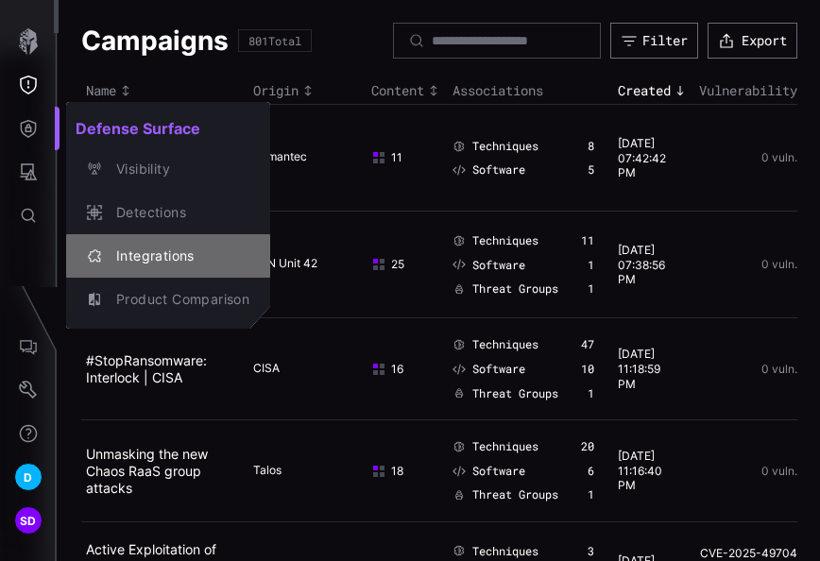
click at [141, 260] on div "Integrations" at bounding box center [178, 257] width 143 height 24
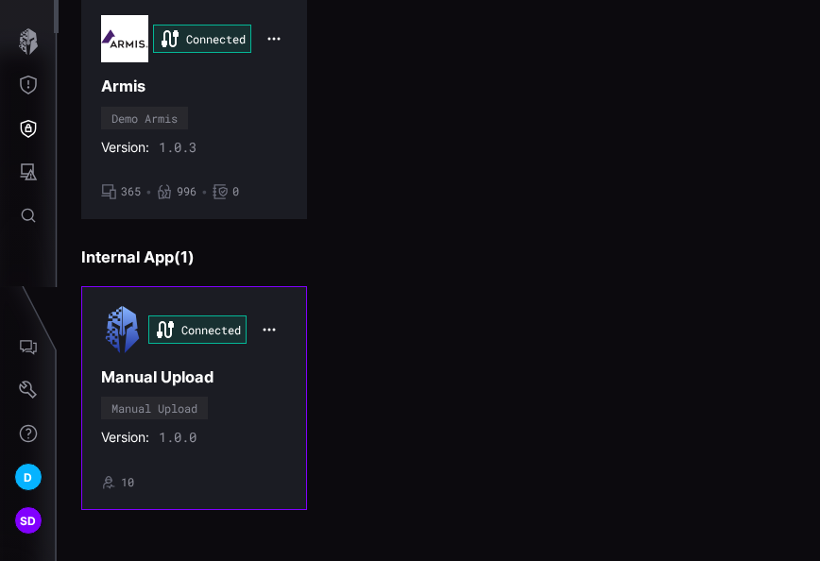
scroll to position [501, 0]
click at [199, 397] on div "Manual Upload" at bounding box center [154, 408] width 107 height 23
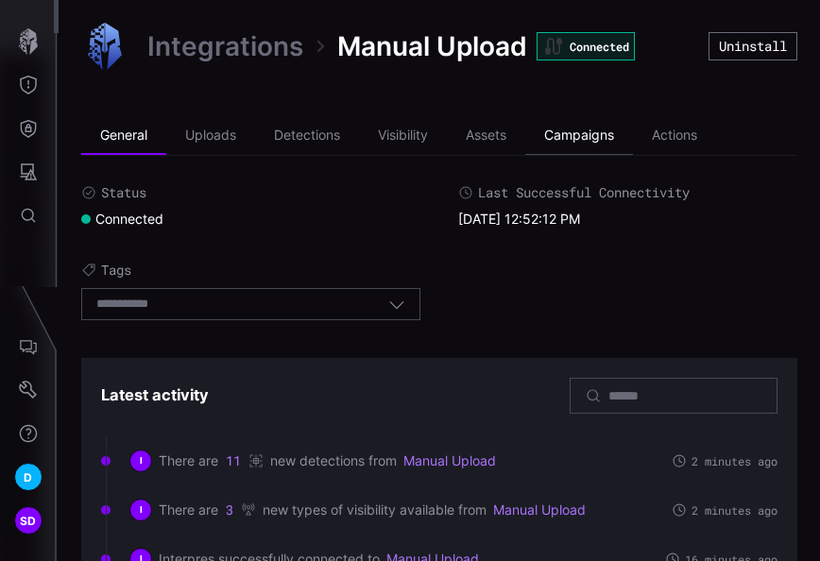
click at [569, 138] on li "Campaigns" at bounding box center [579, 136] width 108 height 38
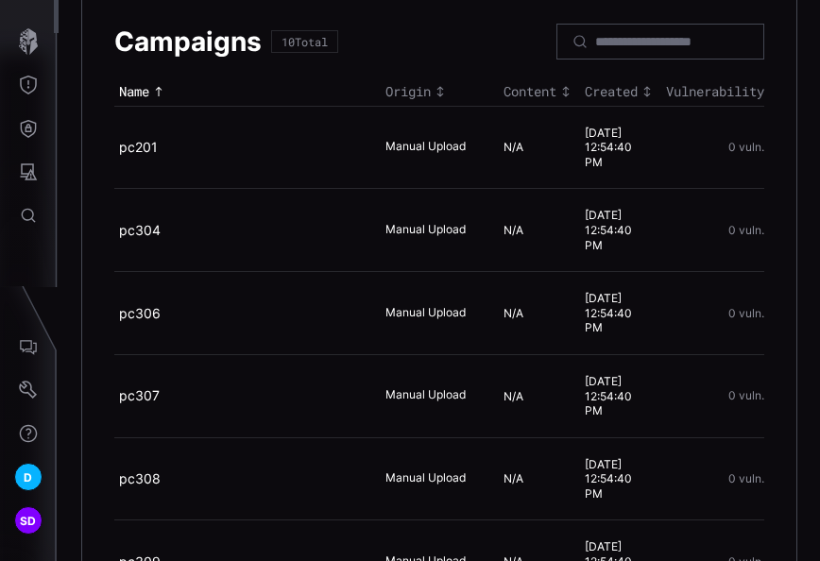
scroll to position [656, 0]
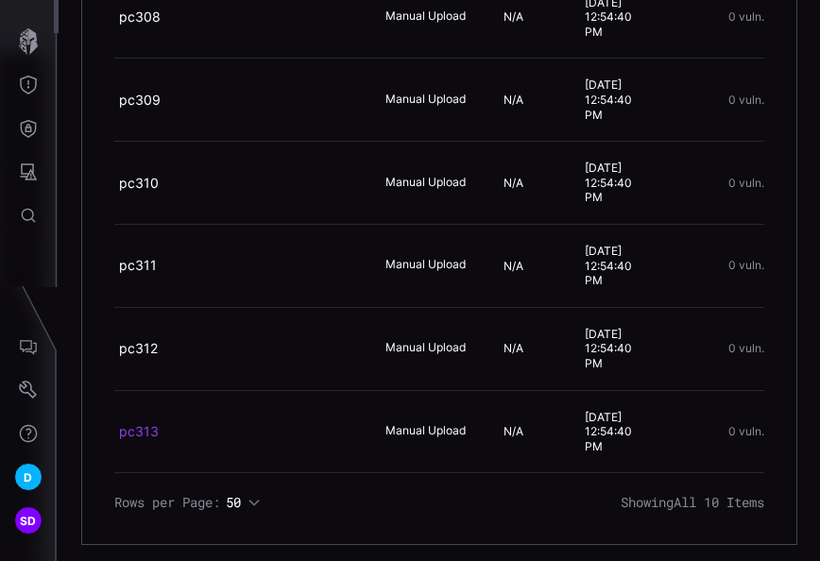
click at [148, 425] on link "pc313" at bounding box center [139, 431] width 40 height 16
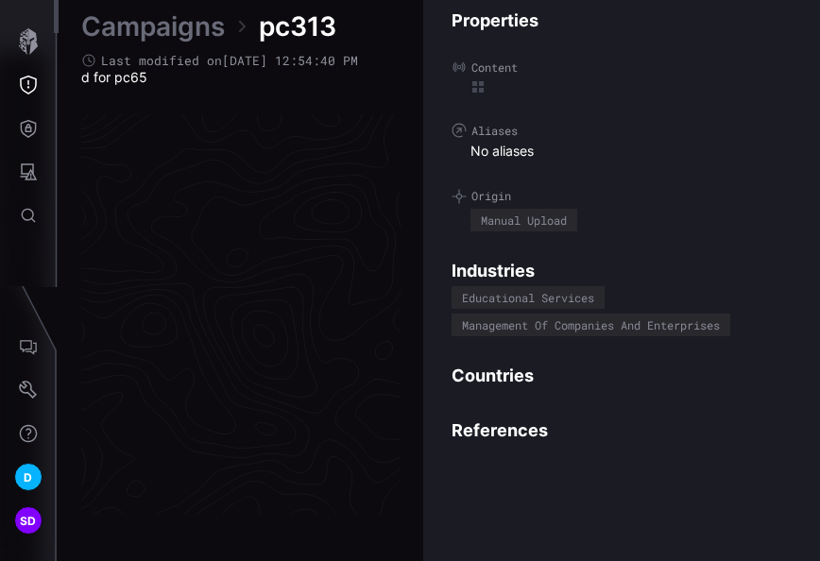
scroll to position [4060, 1265]
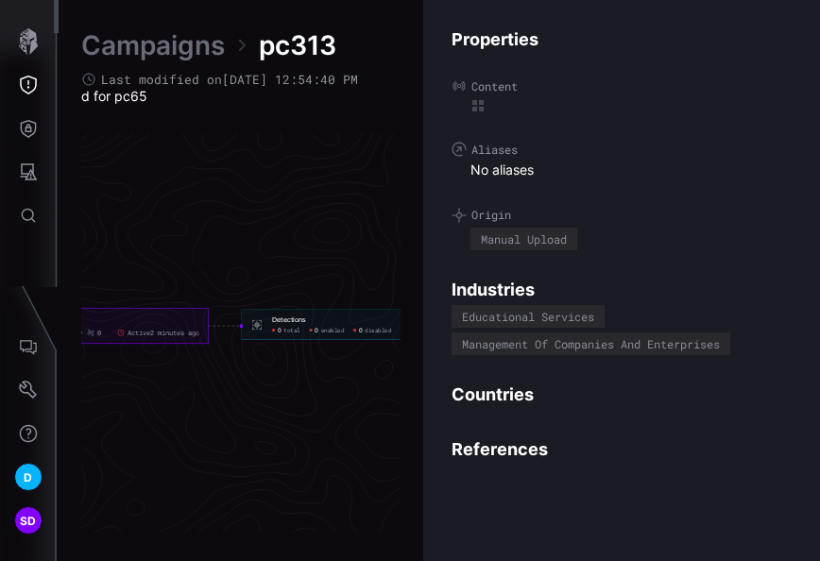
click at [242, 45] on icon at bounding box center [241, 45] width 15 height 15
click at [292, 49] on span "pc313" at bounding box center [297, 45] width 77 height 34
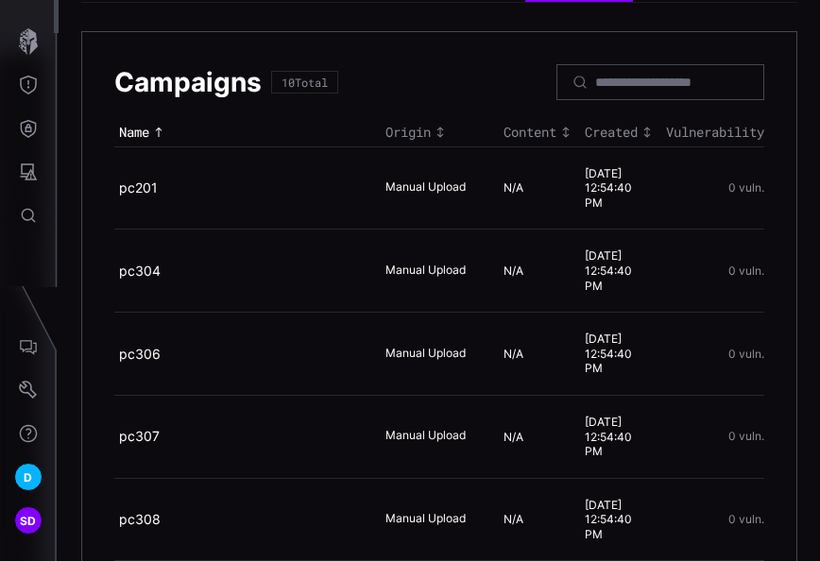
scroll to position [194, 0]
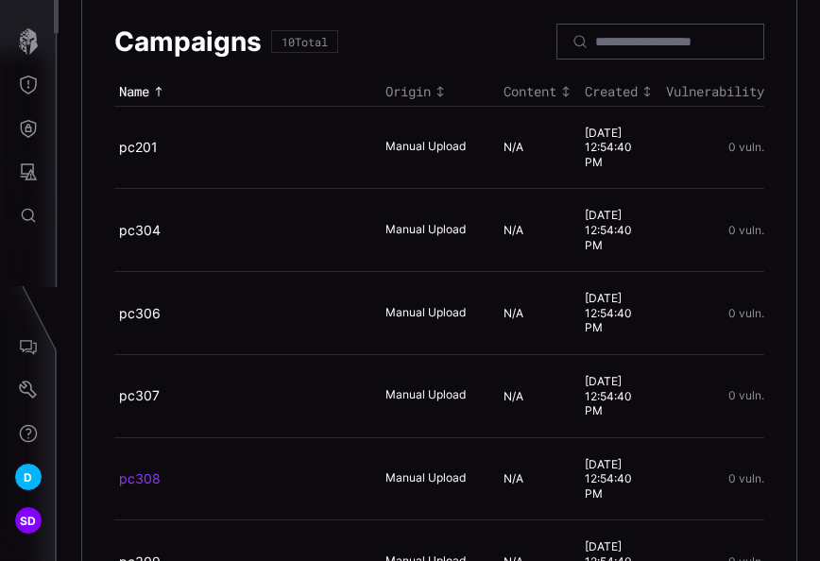
click at [144, 471] on link "pc308" at bounding box center [140, 479] width 42 height 16
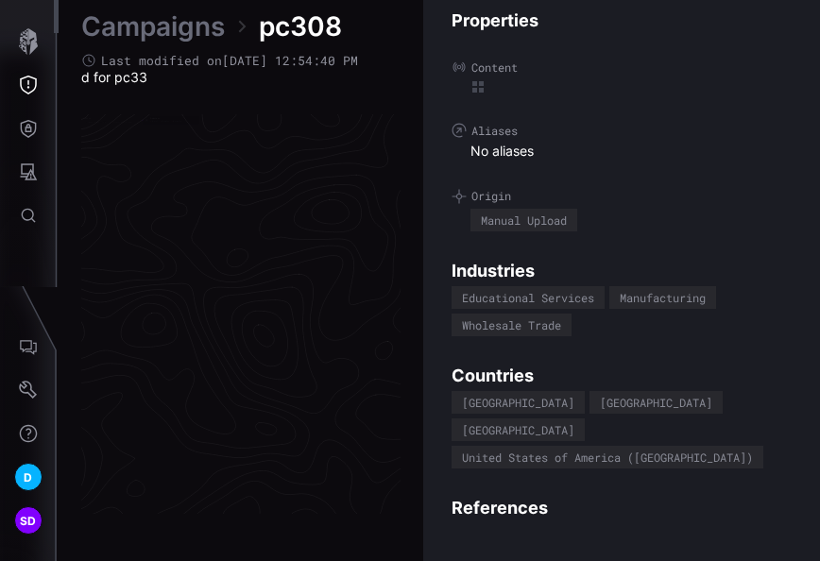
scroll to position [4060, 1265]
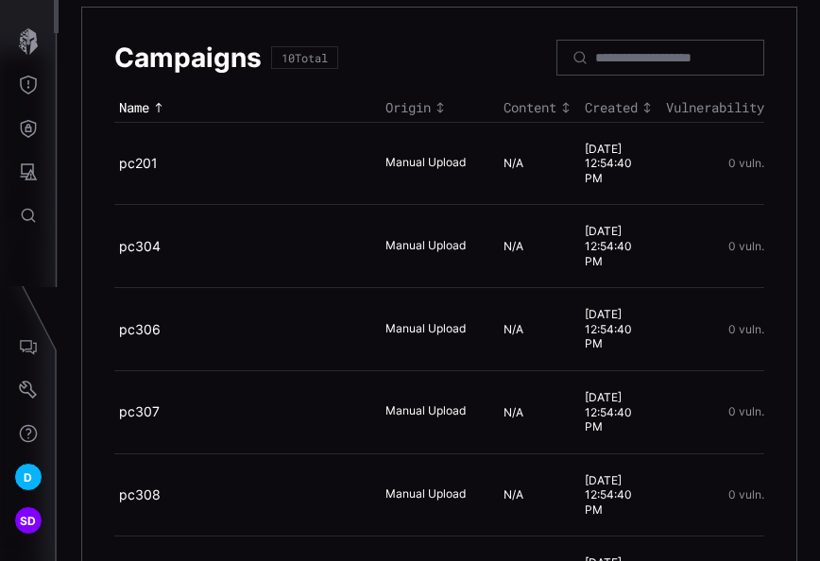
scroll to position [194, 0]
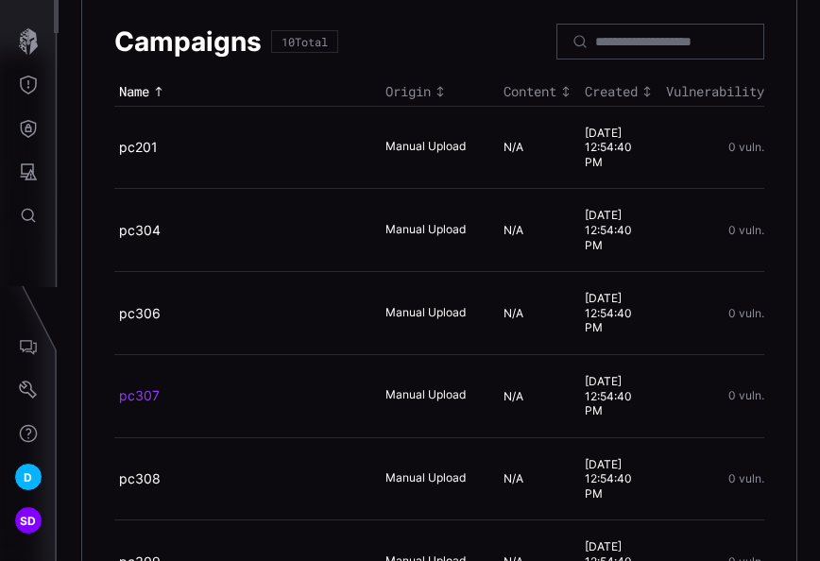
click at [146, 390] on link "pc307" at bounding box center [139, 395] width 41 height 16
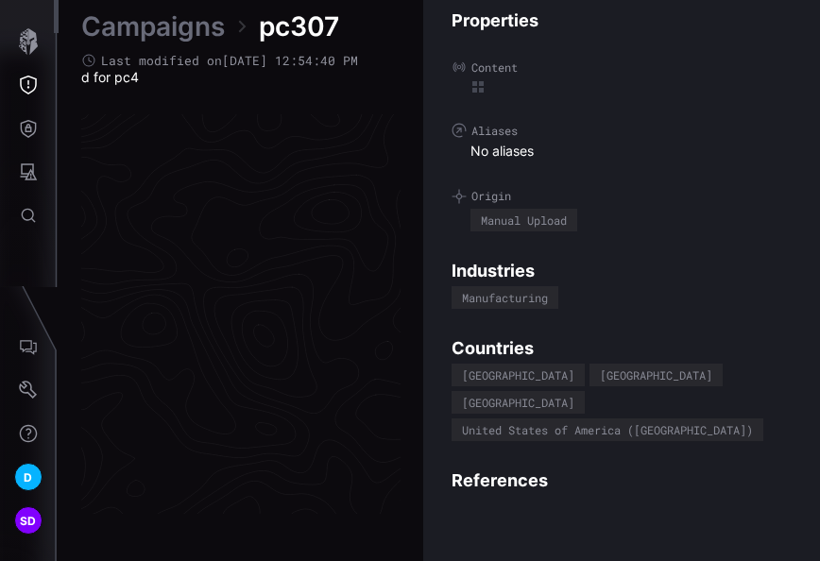
scroll to position [4060, 1265]
